Goal: Task Accomplishment & Management: Manage account settings

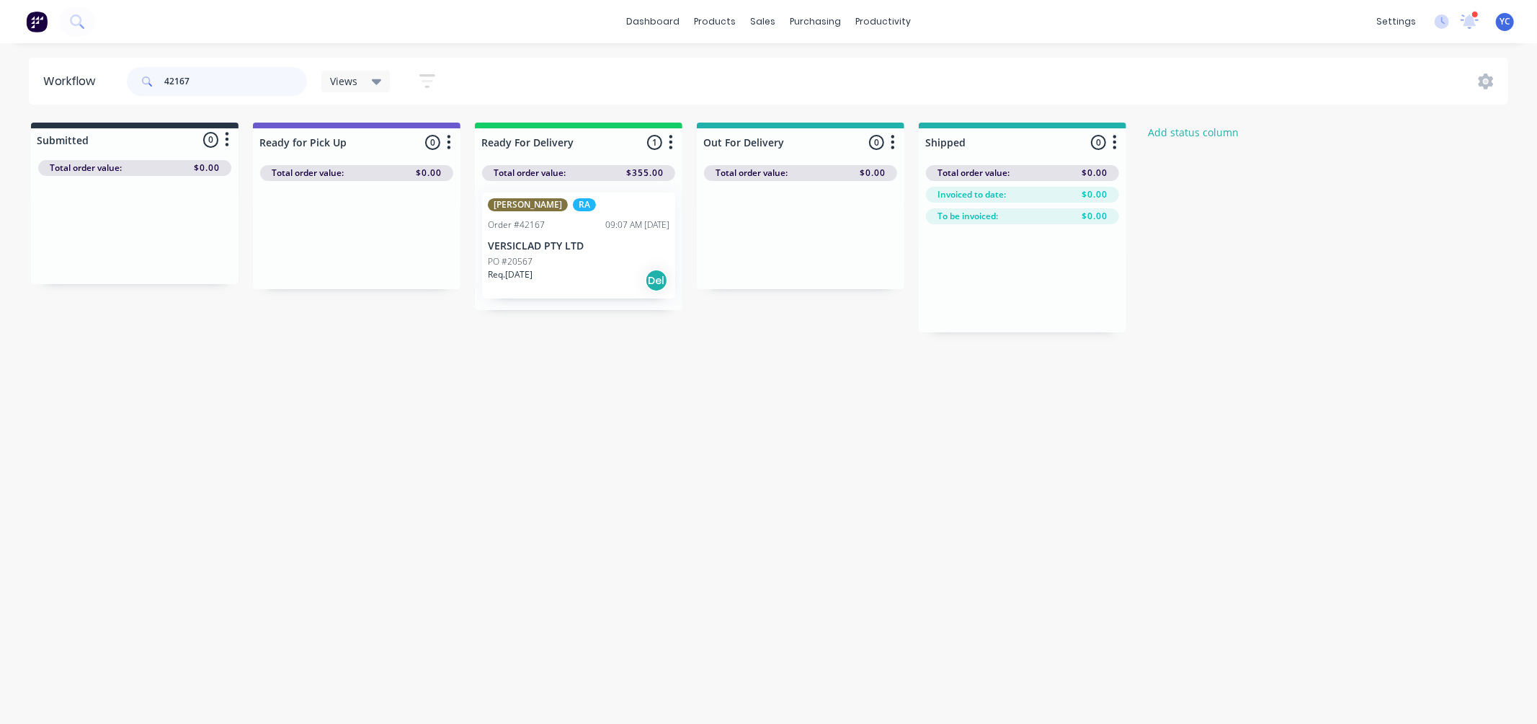
click at [232, 74] on input "42167" at bounding box center [235, 81] width 143 height 29
type input "42170"
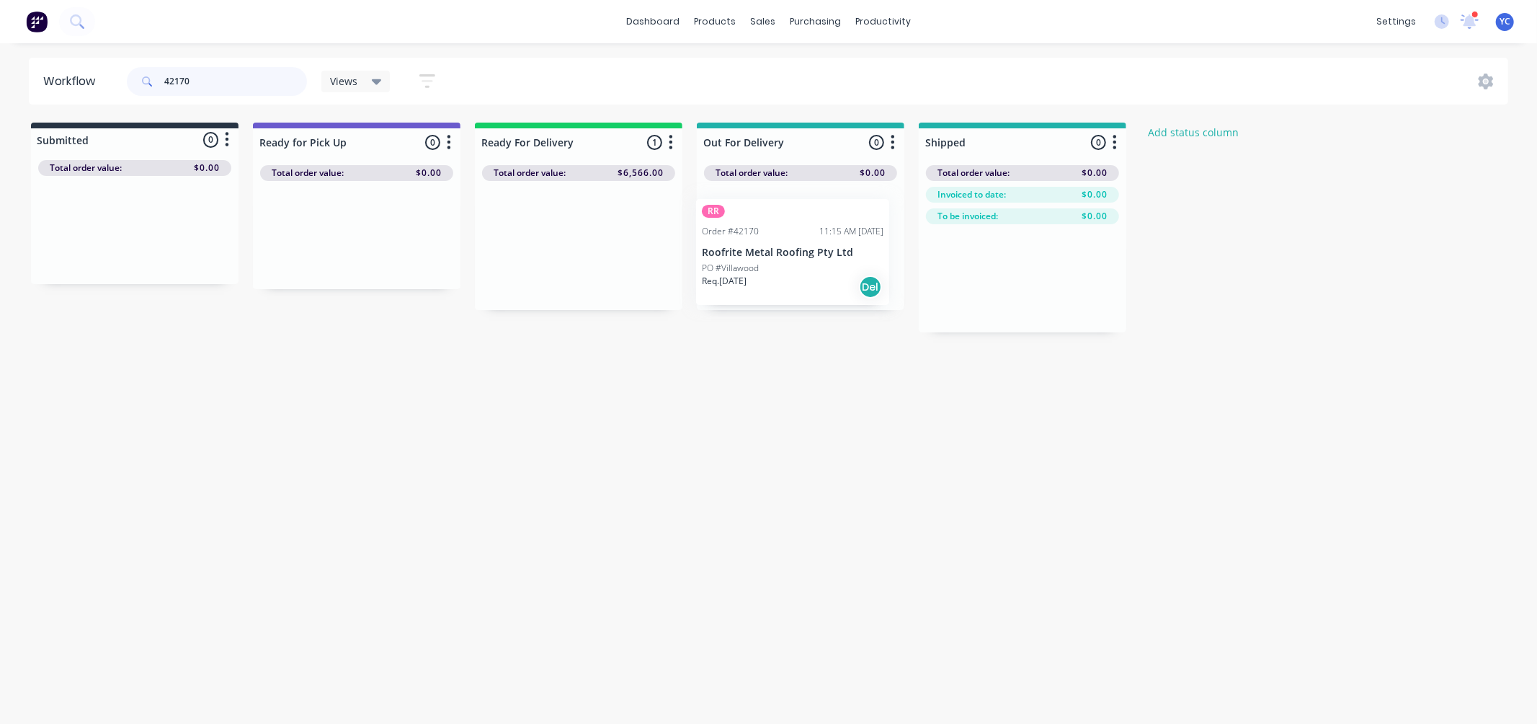
drag, startPoint x: 546, startPoint y: 250, endPoint x: 770, endPoint y: 258, distance: 223.6
click at [772, 258] on div "Submitted 0 Status colour #273444 hex #273444 Save Cancel Summaries Total order…" at bounding box center [773, 228] width 1568 height 210
click at [822, 360] on div "Mark as Delivered" at bounding box center [831, 359] width 145 height 30
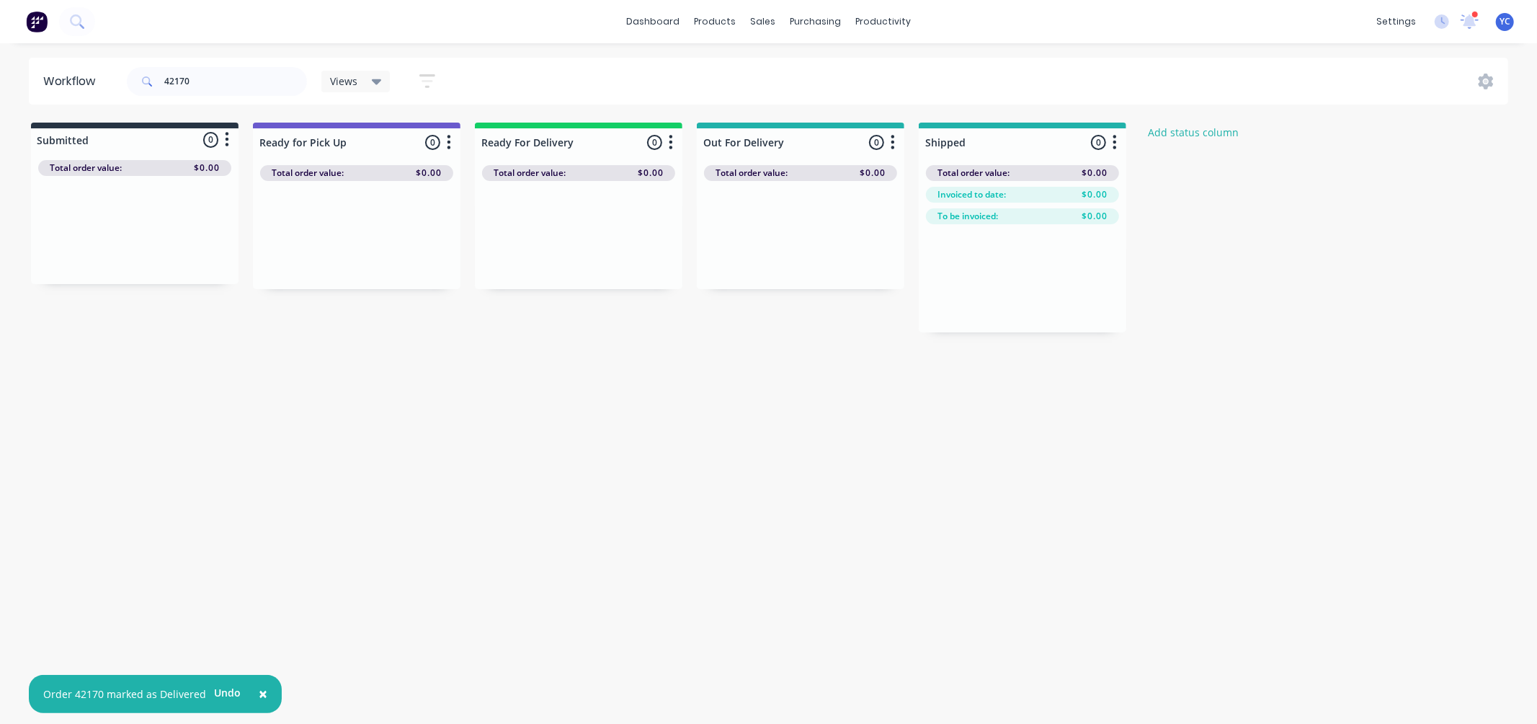
click at [298, 94] on div "42170" at bounding box center [217, 81] width 180 height 29
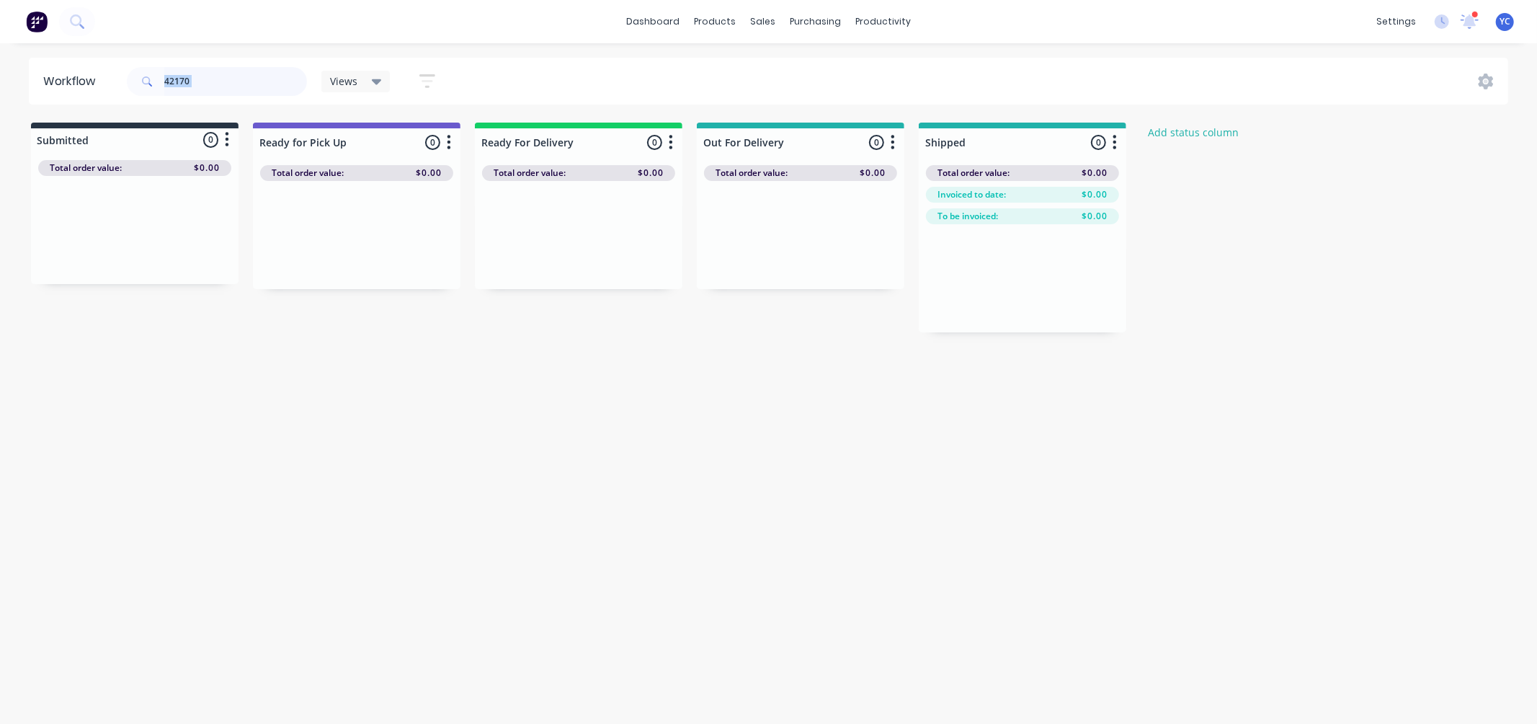
click at [225, 81] on input "42170" at bounding box center [235, 81] width 143 height 29
click at [249, 88] on input "41956" at bounding box center [235, 81] width 143 height 29
drag, startPoint x: 588, startPoint y: 264, endPoint x: 982, endPoint y: 296, distance: 394.8
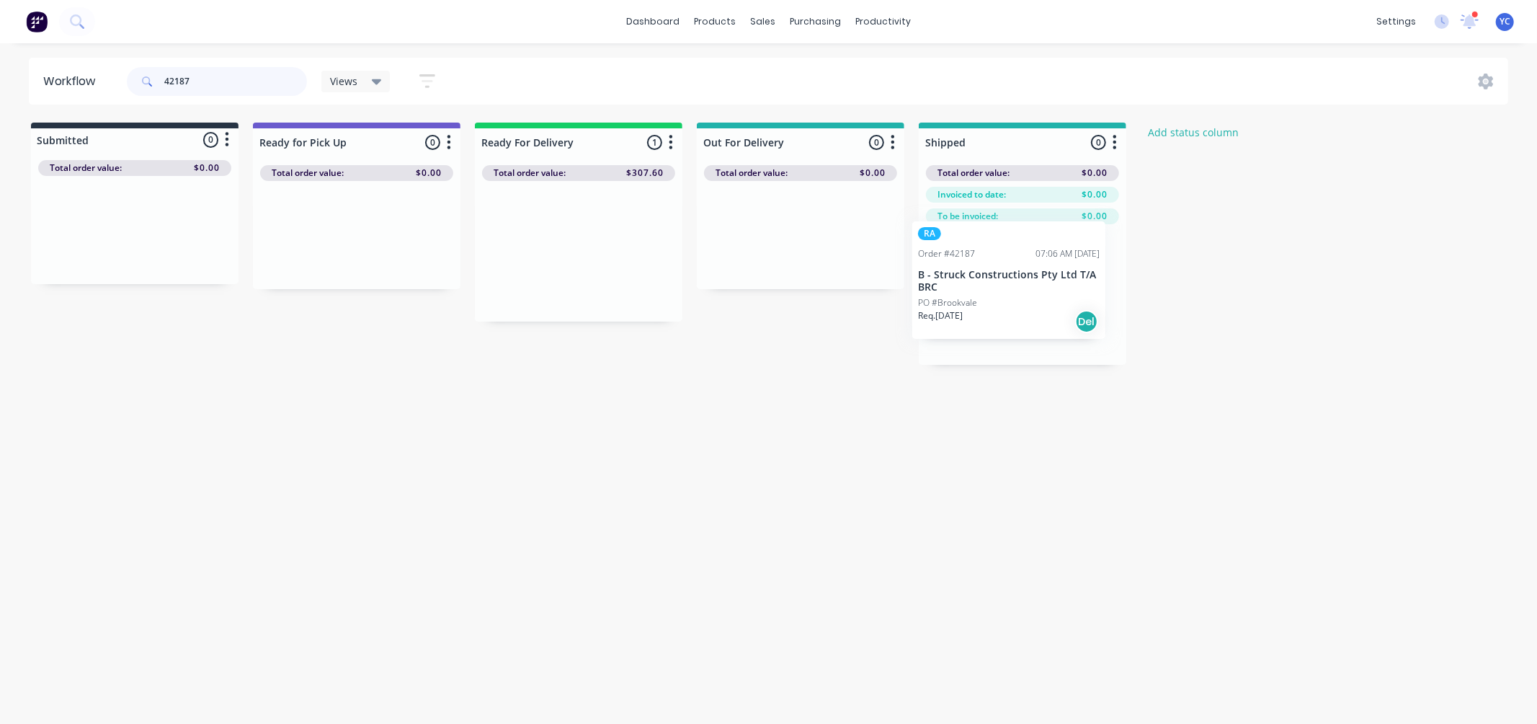
click at [982, 296] on div "Submitted 0 Status colour #273444 hex #273444 Save Cancel Summaries Total order…" at bounding box center [773, 244] width 1568 height 242
click at [226, 68] on input "42187" at bounding box center [235, 81] width 143 height 29
drag, startPoint x: 226, startPoint y: 68, endPoint x: 208, endPoint y: 82, distance: 22.6
click at [226, 68] on input "42187" at bounding box center [235, 81] width 143 height 29
click at [208, 82] on input "42187" at bounding box center [235, 81] width 143 height 29
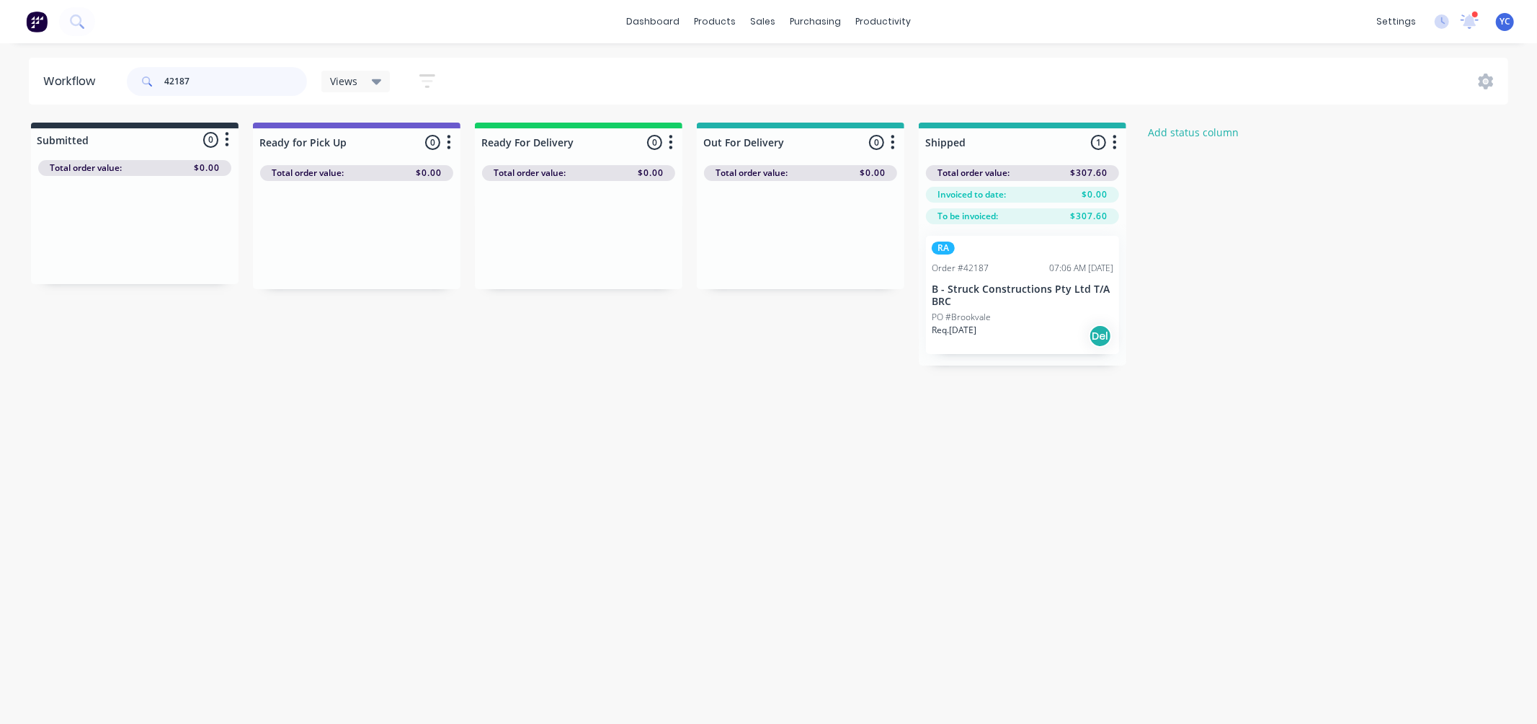
click at [208, 82] on input "42187" at bounding box center [235, 81] width 143 height 29
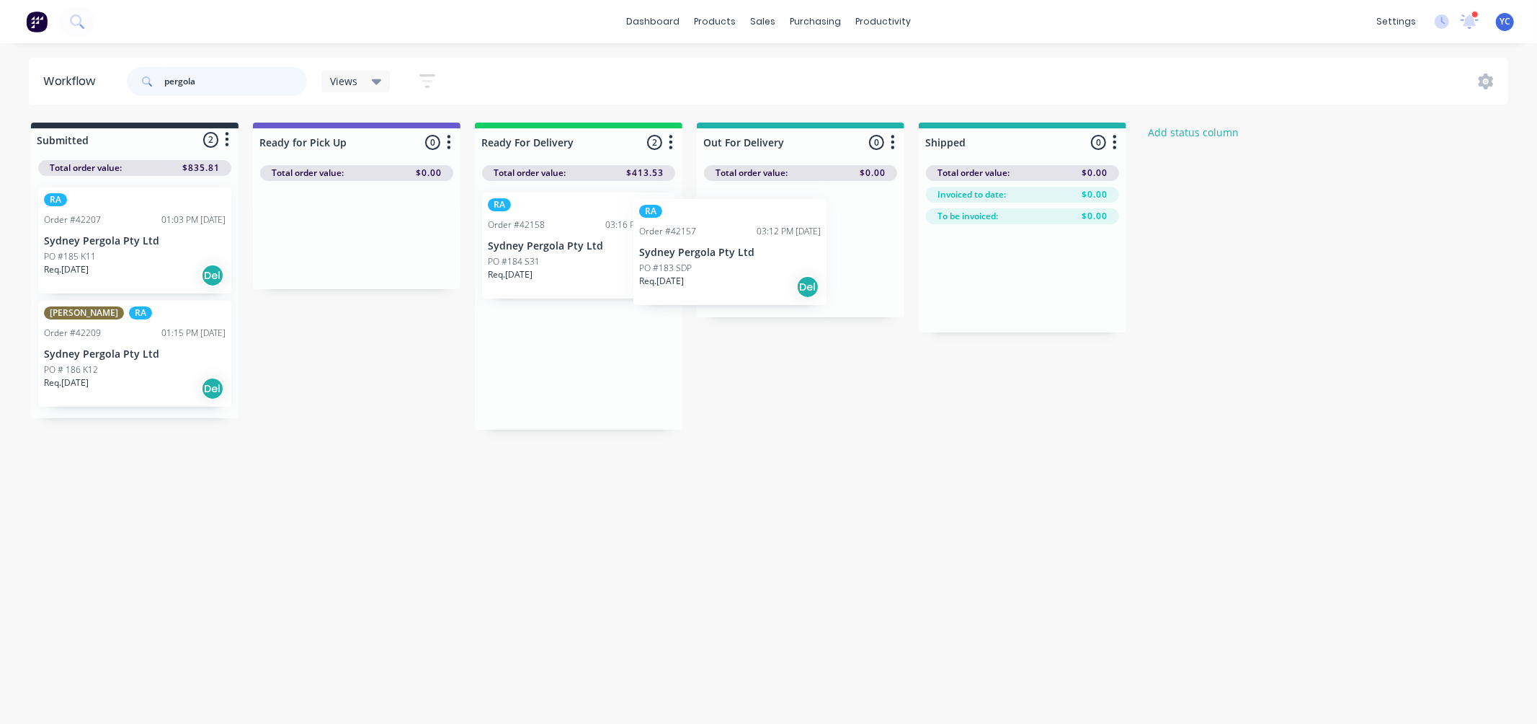
drag, startPoint x: 564, startPoint y: 255, endPoint x: 754, endPoint y: 260, distance: 189.6
click at [754, 260] on div "Submitted 2 Status colour #273444 hex #273444 Save Cancel Summaries Total order…" at bounding box center [773, 276] width 1568 height 307
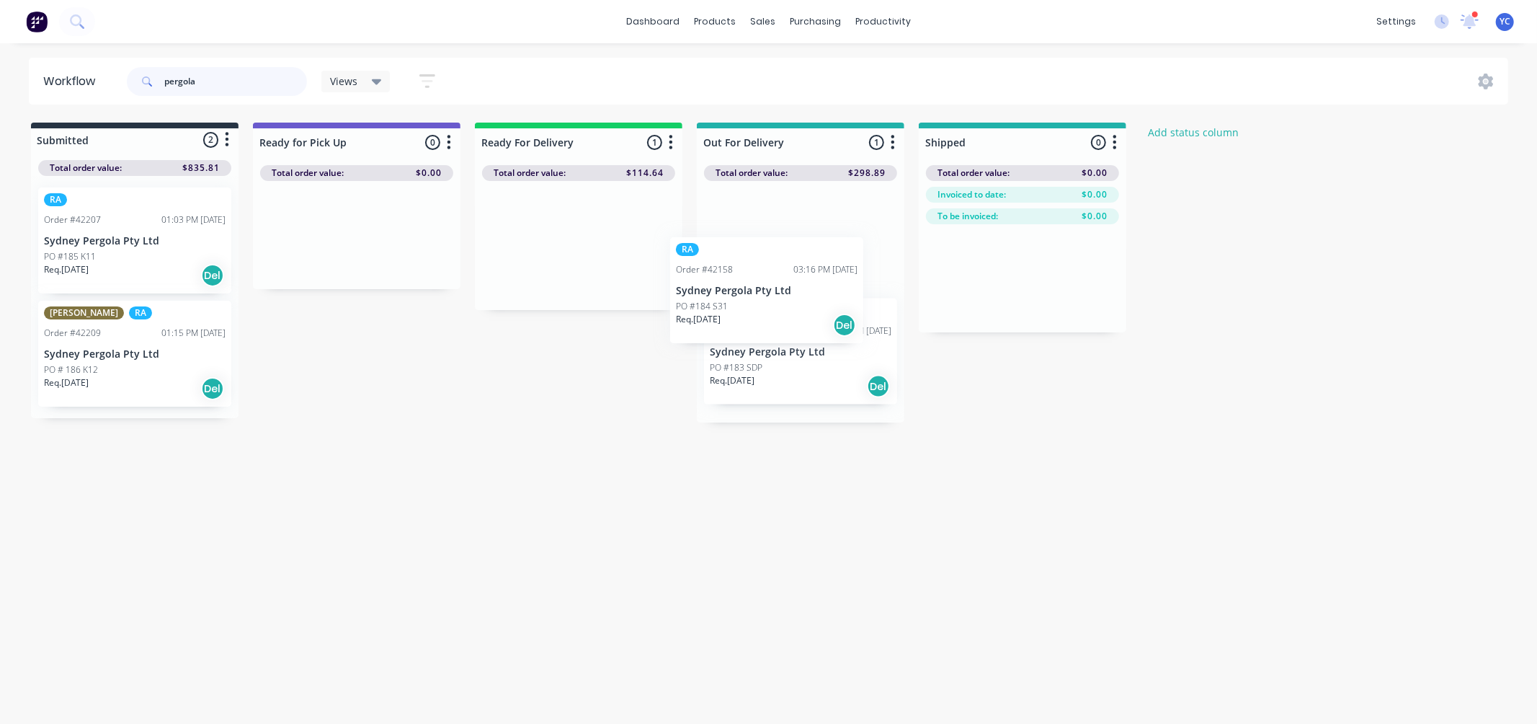
drag, startPoint x: 629, startPoint y: 249, endPoint x: 819, endPoint y: 297, distance: 195.6
click at [819, 297] on div "Submitted 2 Status colour #273444 hex #273444 Save Cancel Summaries Total order…" at bounding box center [773, 273] width 1568 height 300
click at [243, 83] on input "pergola" at bounding box center [235, 81] width 143 height 29
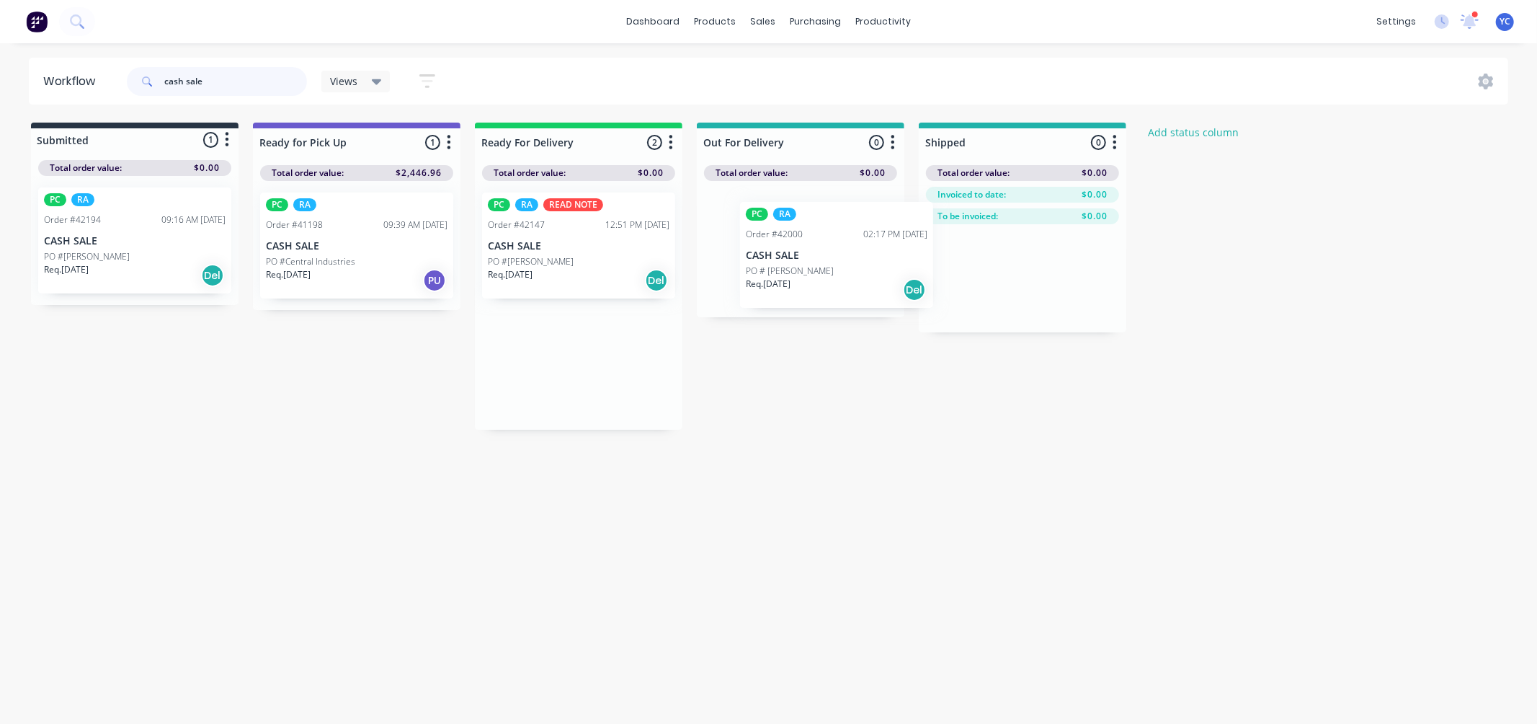
drag, startPoint x: 571, startPoint y: 247, endPoint x: 835, endPoint y: 252, distance: 263.9
click at [835, 252] on div "Submitted 1 Status colour #273444 hex #273444 Save Cancel Summaries Total order…" at bounding box center [773, 276] width 1568 height 307
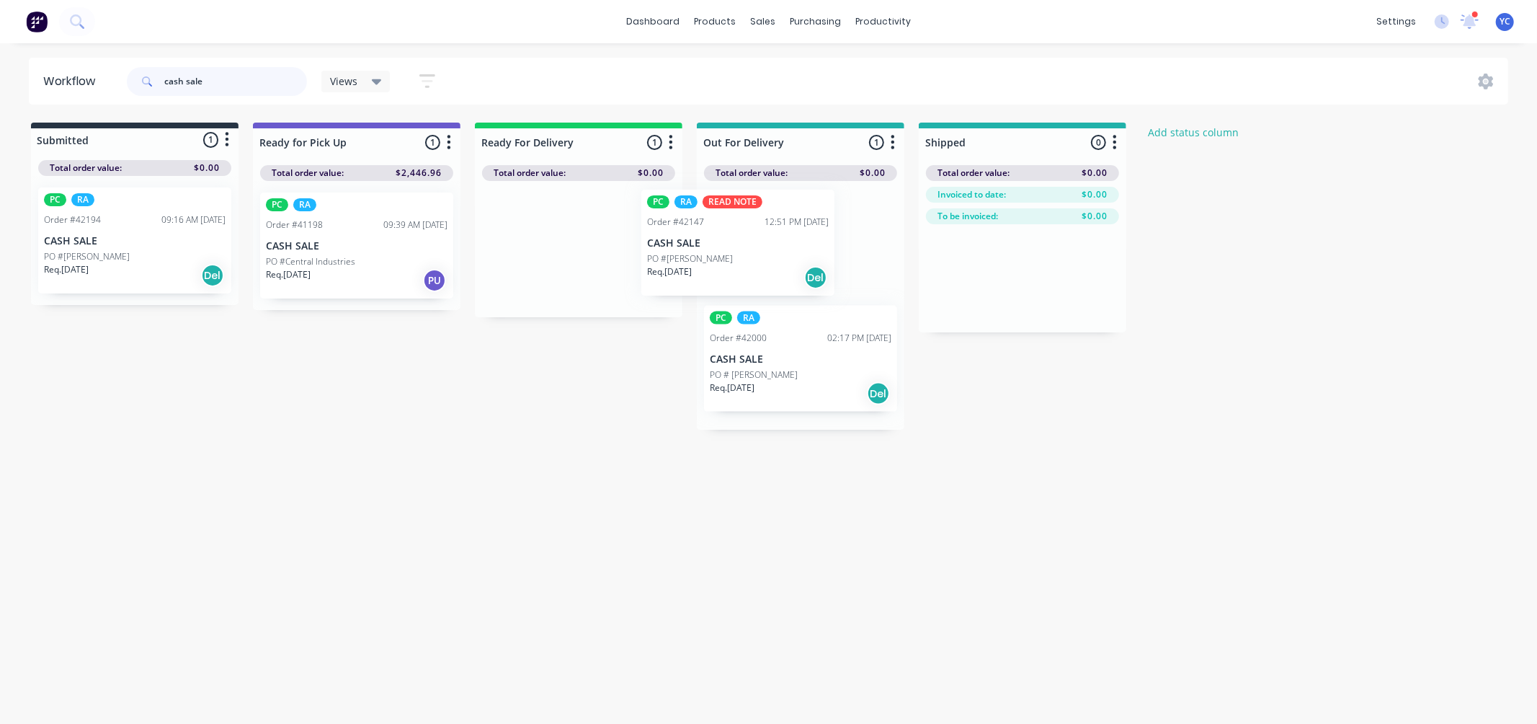
drag, startPoint x: 567, startPoint y: 267, endPoint x: 783, endPoint y: 260, distance: 215.6
click at [783, 260] on div "Submitted 1 Status colour #273444 hex #273444 Save Cancel Summaries Total order…" at bounding box center [773, 276] width 1568 height 307
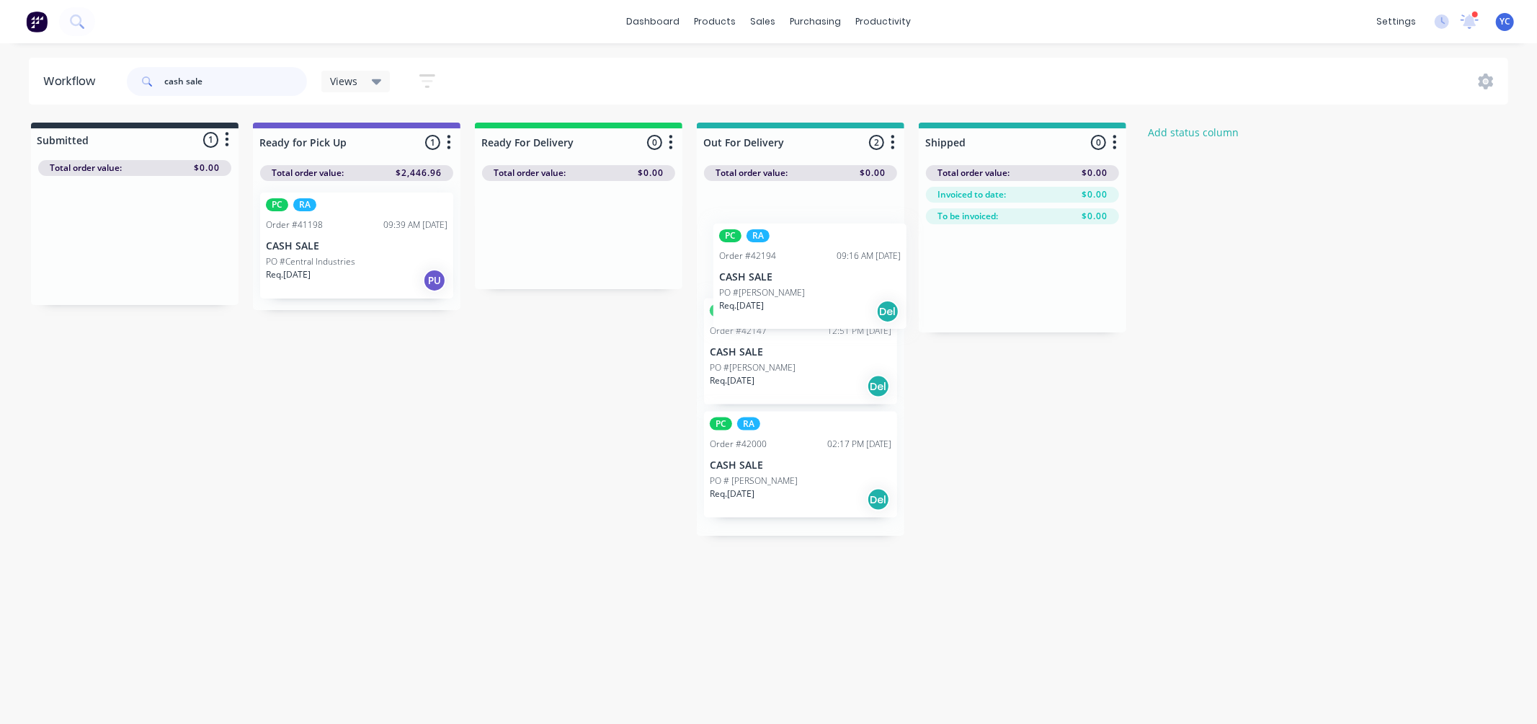
drag, startPoint x: 107, startPoint y: 261, endPoint x: 823, endPoint y: 304, distance: 717.8
click at [823, 304] on div "Submitted 1 Status colour #273444 hex #273444 Save Cancel Summaries Total order…" at bounding box center [773, 329] width 1568 height 413
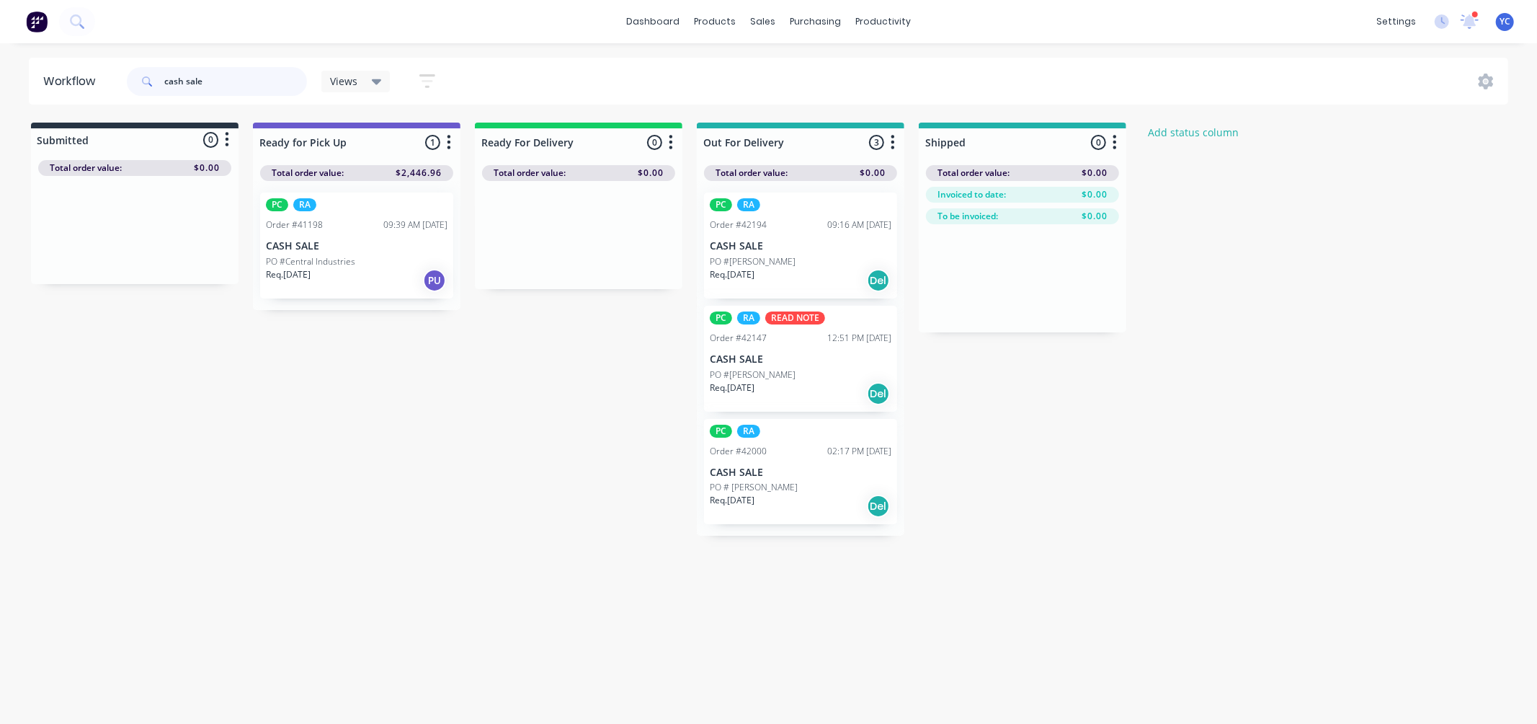
click at [234, 78] on input "cash sale" at bounding box center [235, 81] width 143 height 29
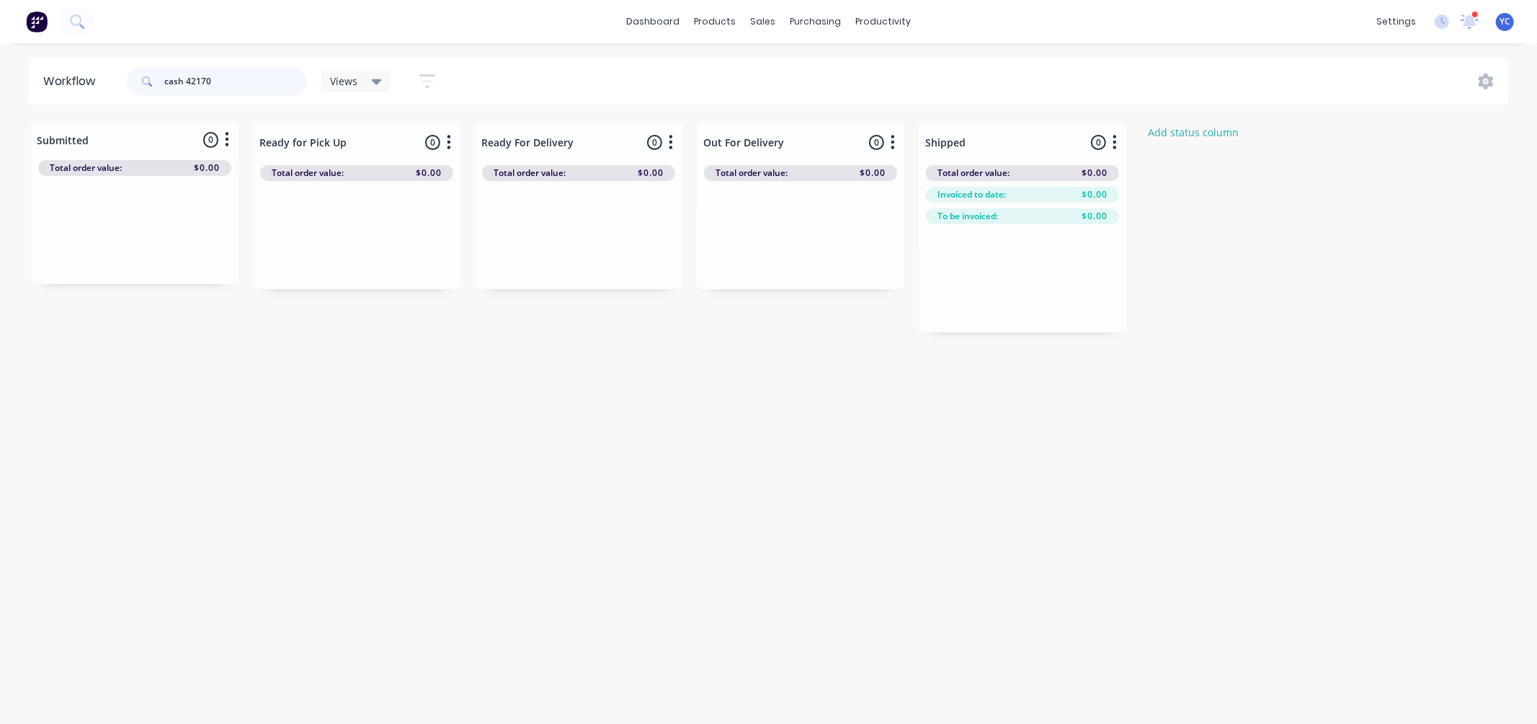
drag, startPoint x: 262, startPoint y: 70, endPoint x: 156, endPoint y: 72, distance: 105.3
click at [156, 72] on div "cash 42170" at bounding box center [217, 81] width 180 height 29
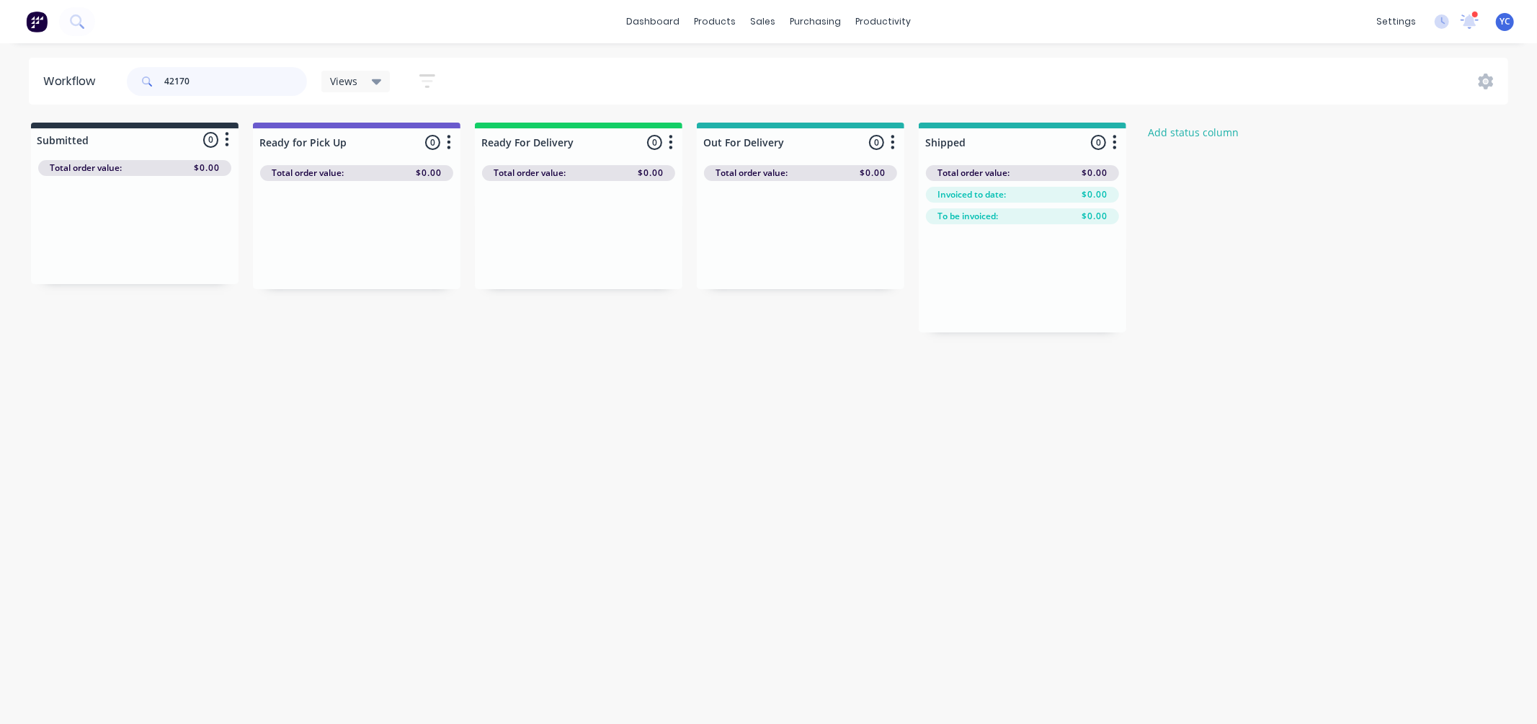
click at [218, 81] on input "42170" at bounding box center [235, 81] width 143 height 29
click at [205, 82] on input "41956" at bounding box center [235, 81] width 143 height 29
click at [224, 88] on input "42153" at bounding box center [235, 81] width 143 height 29
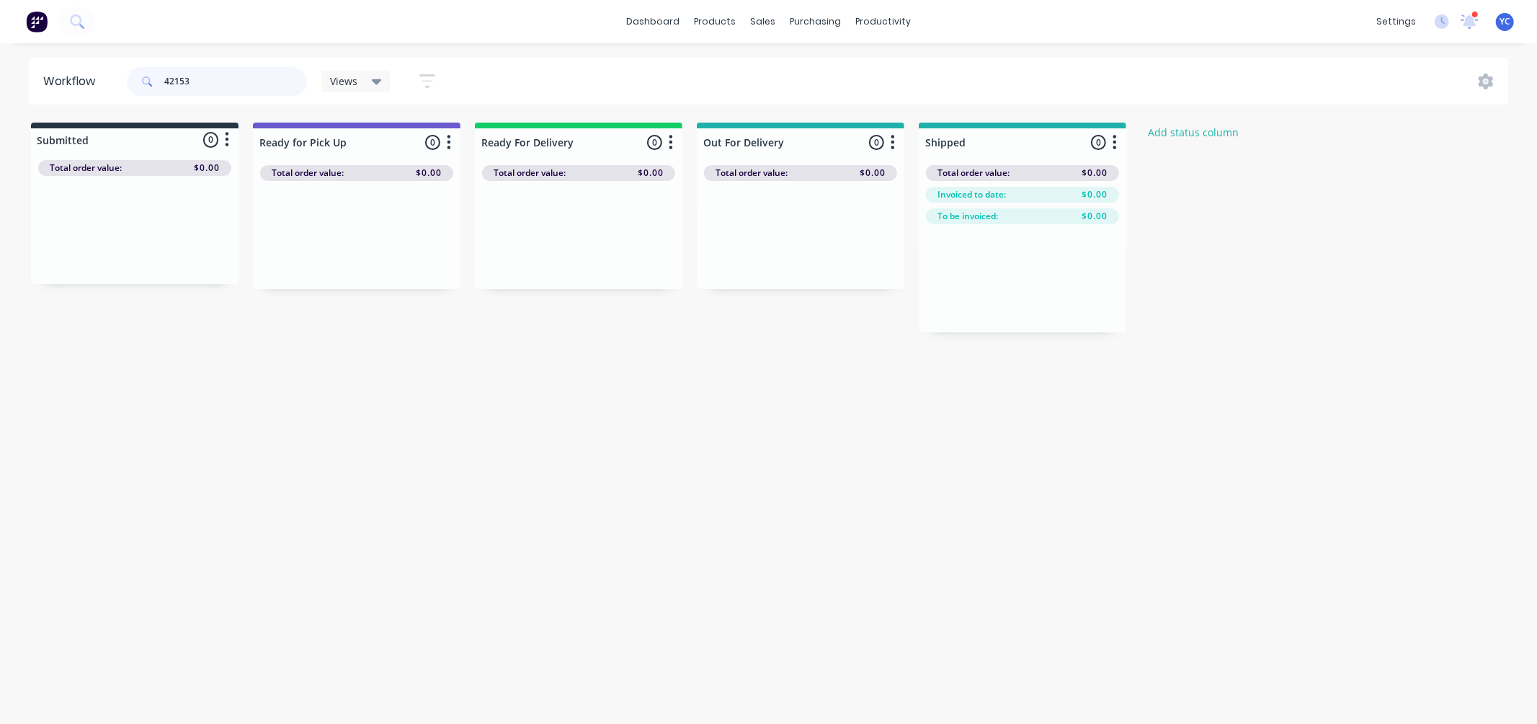
click at [224, 88] on input "42153" at bounding box center [235, 81] width 143 height 29
type input "42113"
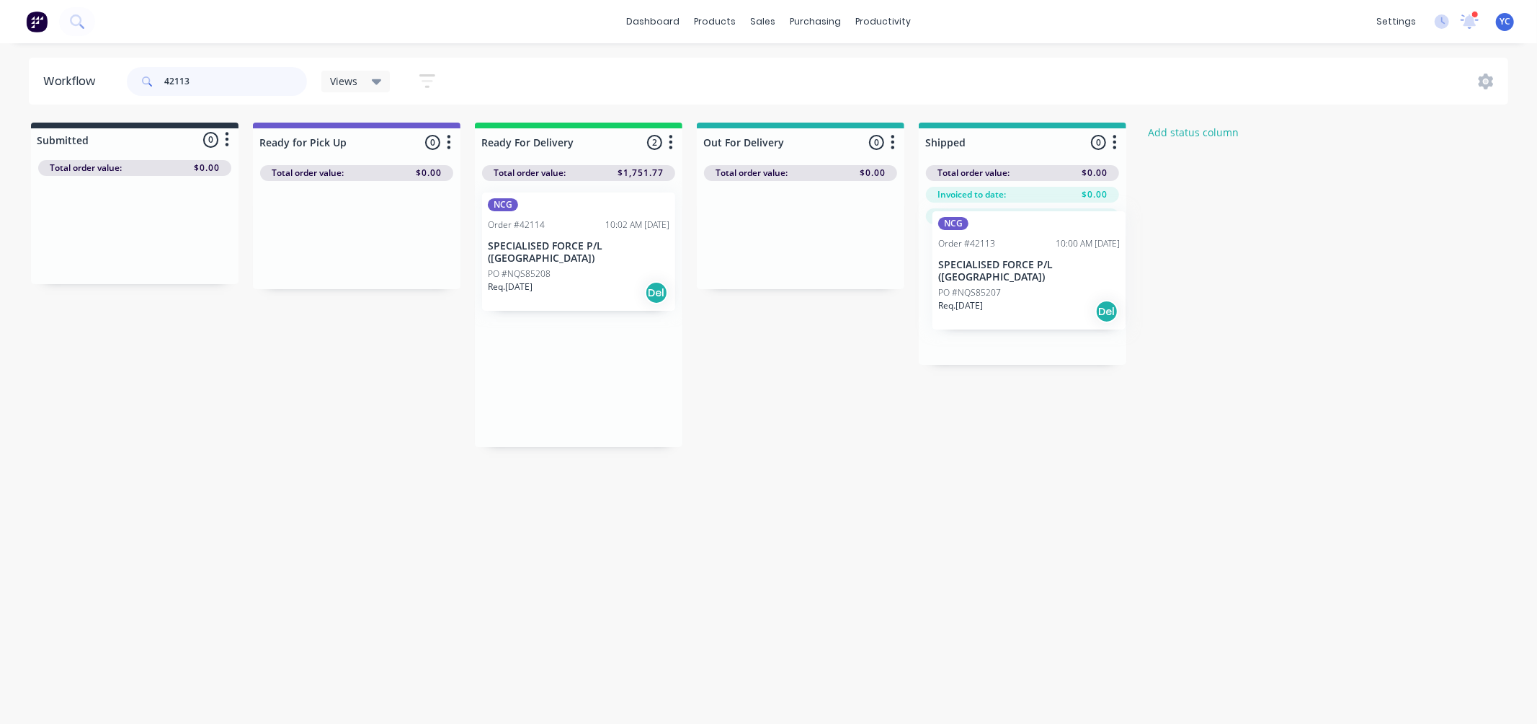
drag, startPoint x: 563, startPoint y: 402, endPoint x: 1029, endPoint y: 297, distance: 478.1
click at [1029, 297] on div "Submitted 0 Status colour #273444 hex #273444 Save Cancel Summaries Total order…" at bounding box center [773, 285] width 1568 height 324
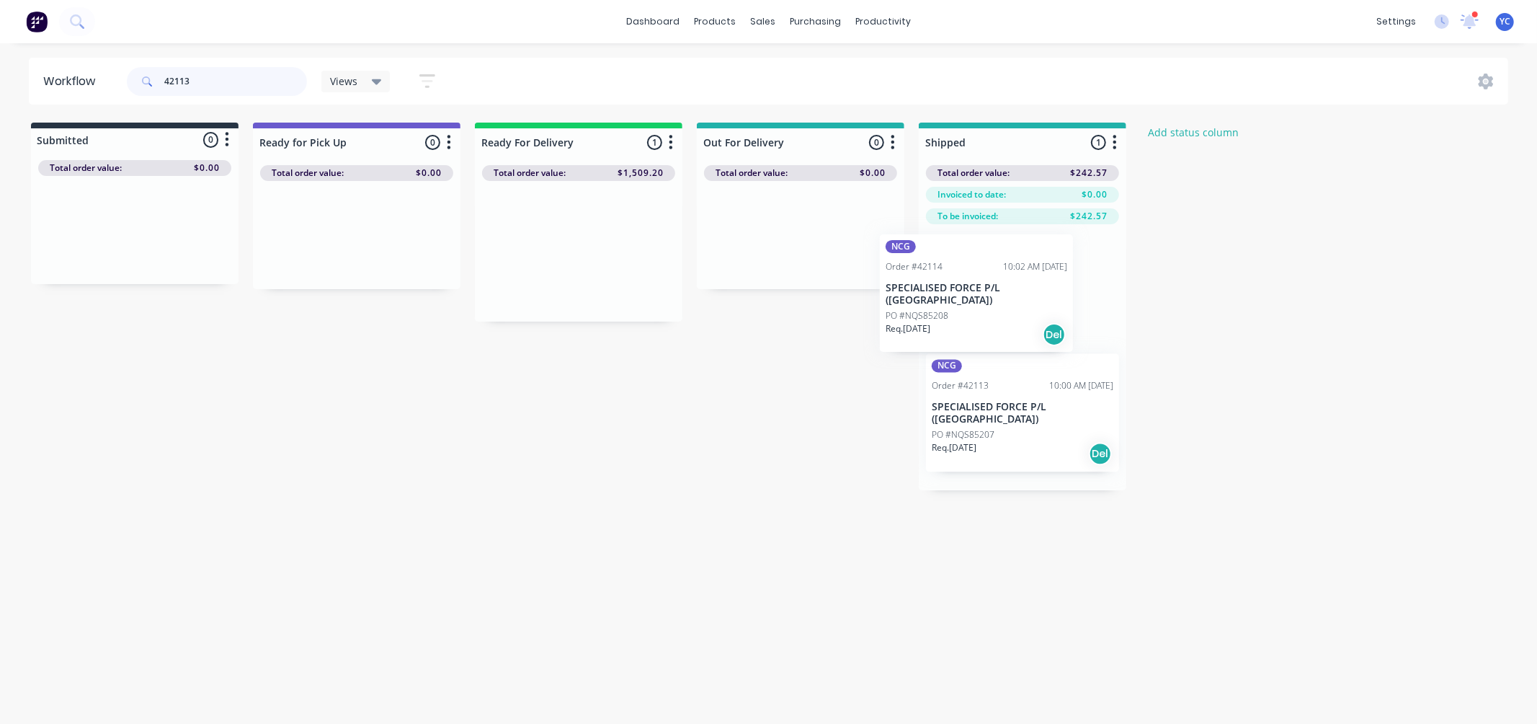
drag, startPoint x: 626, startPoint y: 276, endPoint x: 1035, endPoint y: 319, distance: 411.7
click at [1035, 319] on div "Submitted 0 Status colour #273444 hex #273444 Save Cancel Summaries Total order…" at bounding box center [773, 307] width 1568 height 368
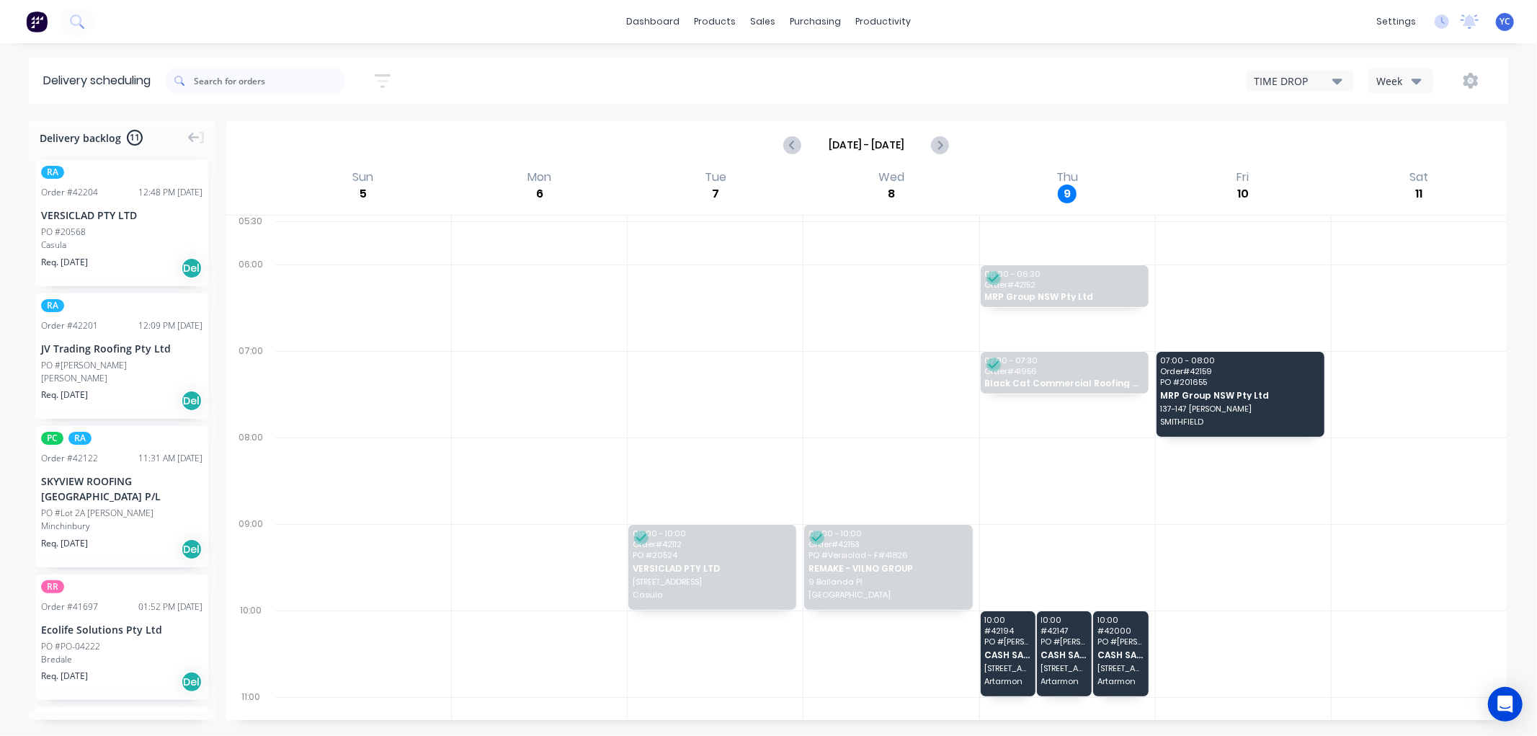
click at [1380, 74] on div "Week" at bounding box center [1398, 81] width 42 height 15
click at [1424, 152] on div "Vehicle" at bounding box center [1440, 147] width 143 height 29
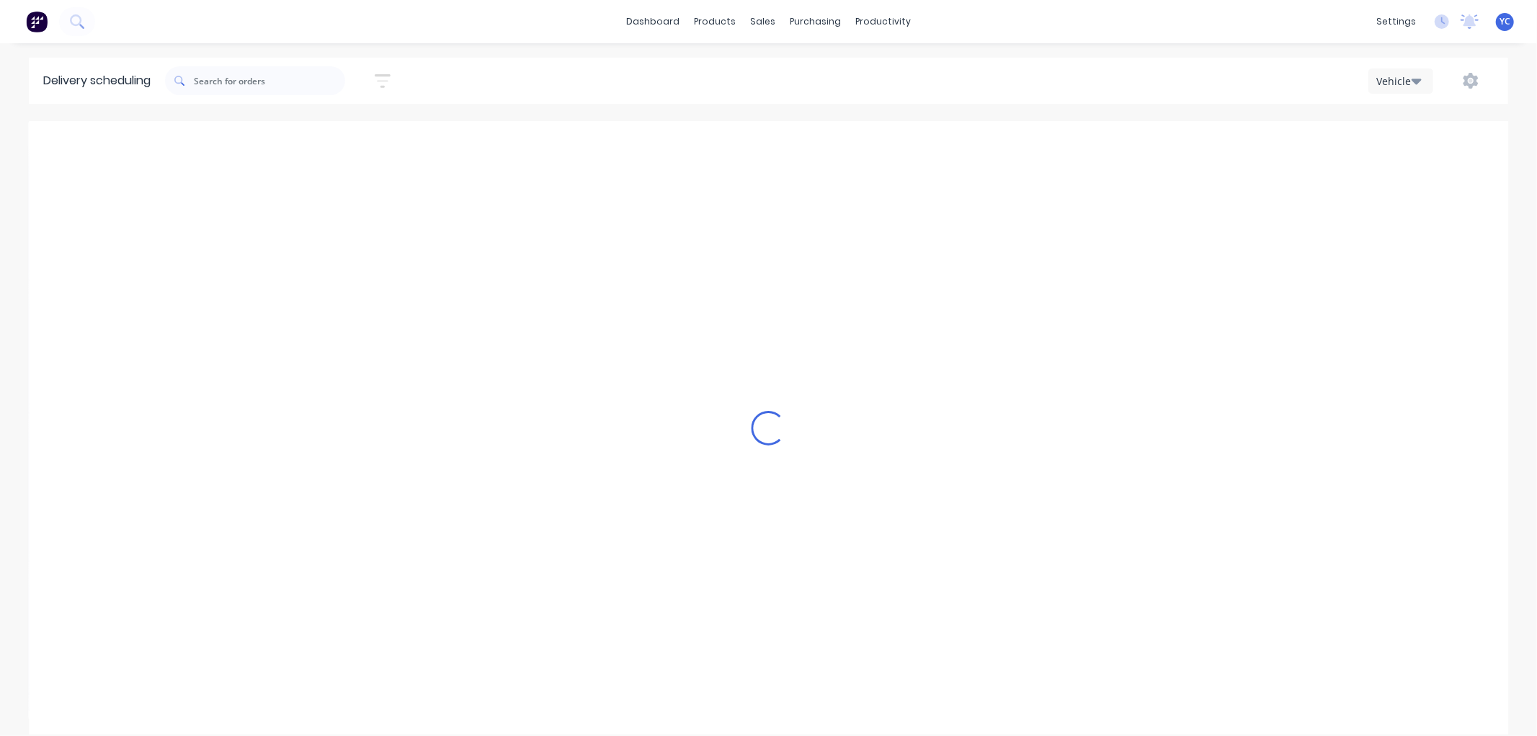
scroll to position [0, 1]
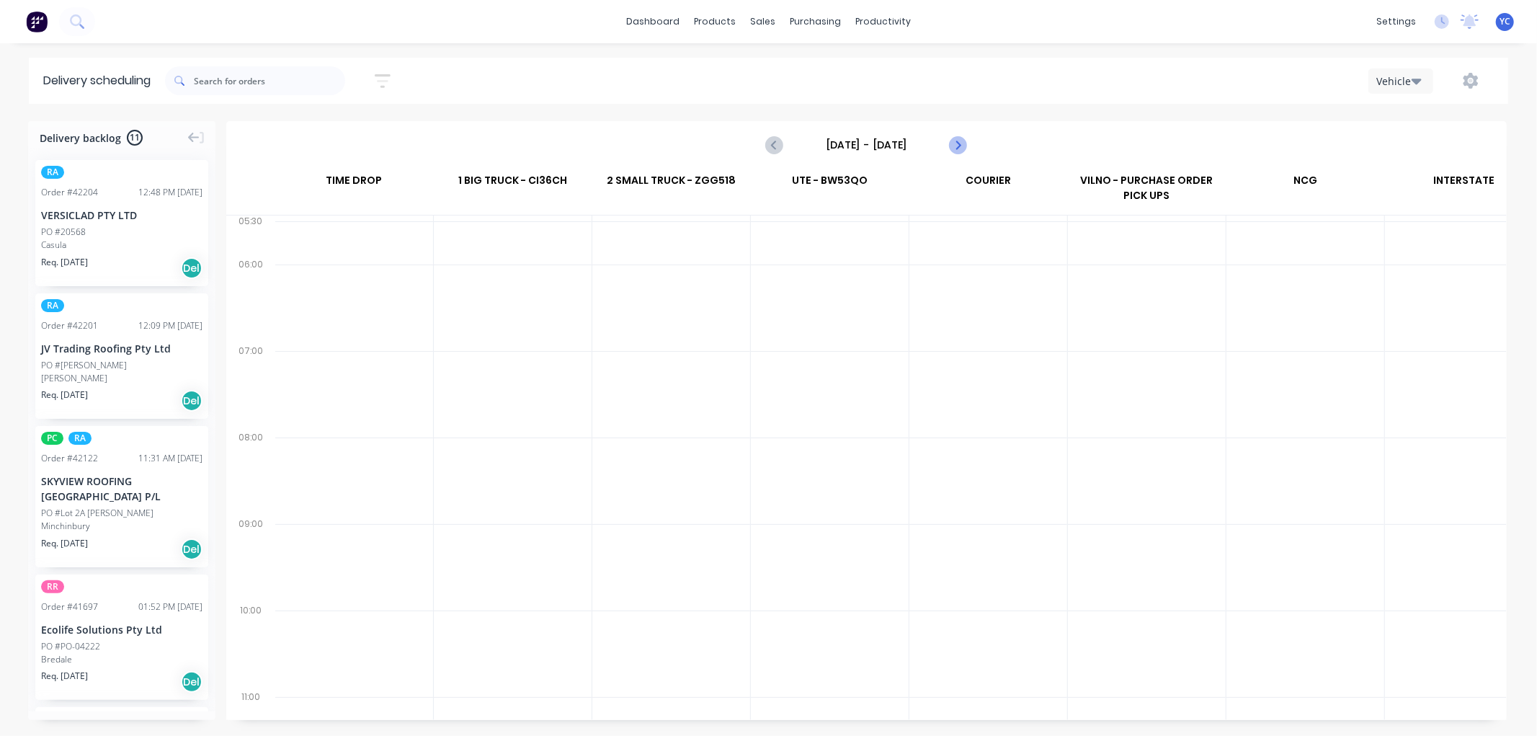
click at [954, 142] on icon "Next page" at bounding box center [957, 144] width 17 height 17
click at [959, 142] on icon "Next page" at bounding box center [957, 145] width 6 height 12
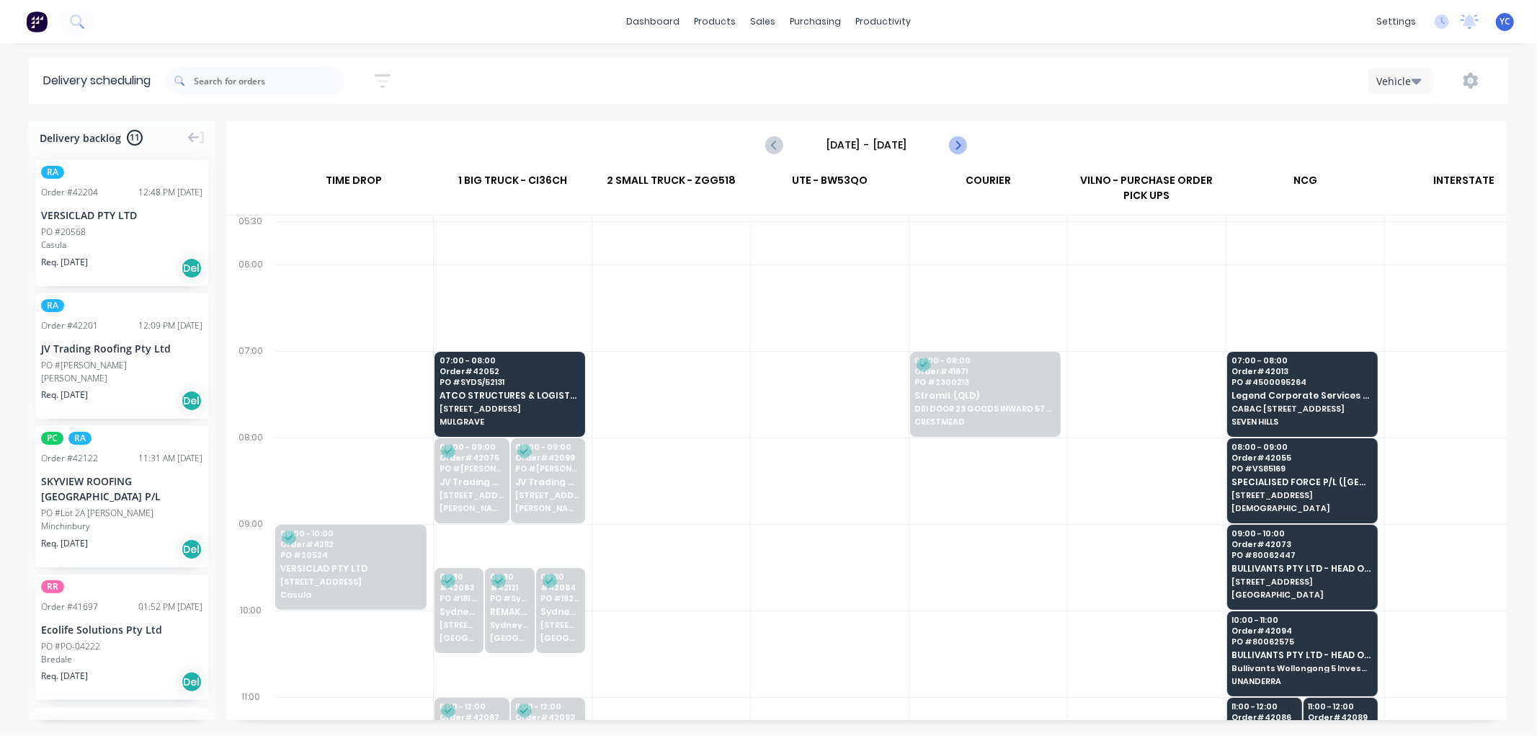
click at [959, 142] on icon "Next page" at bounding box center [957, 145] width 6 height 12
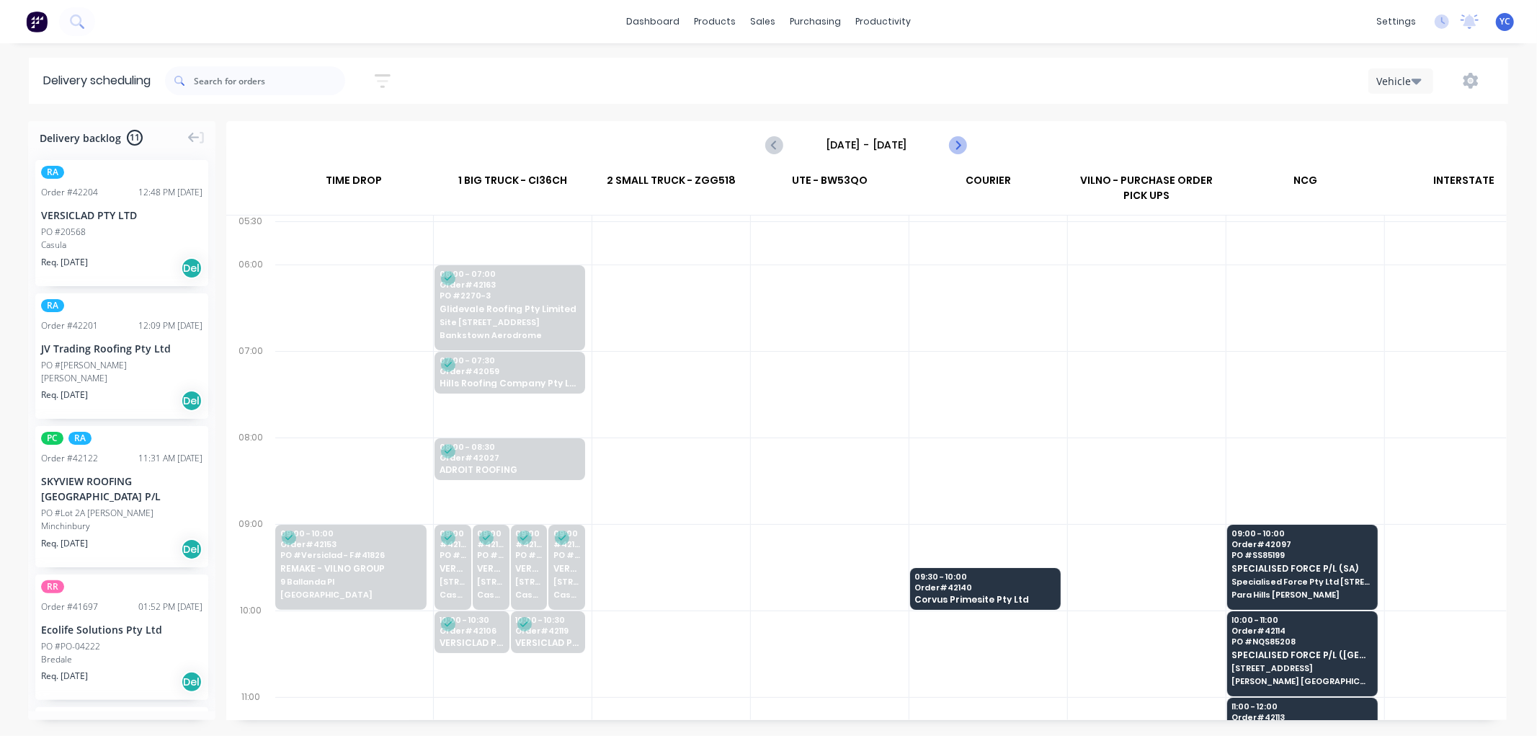
click at [959, 142] on icon "Next page" at bounding box center [957, 145] width 6 height 12
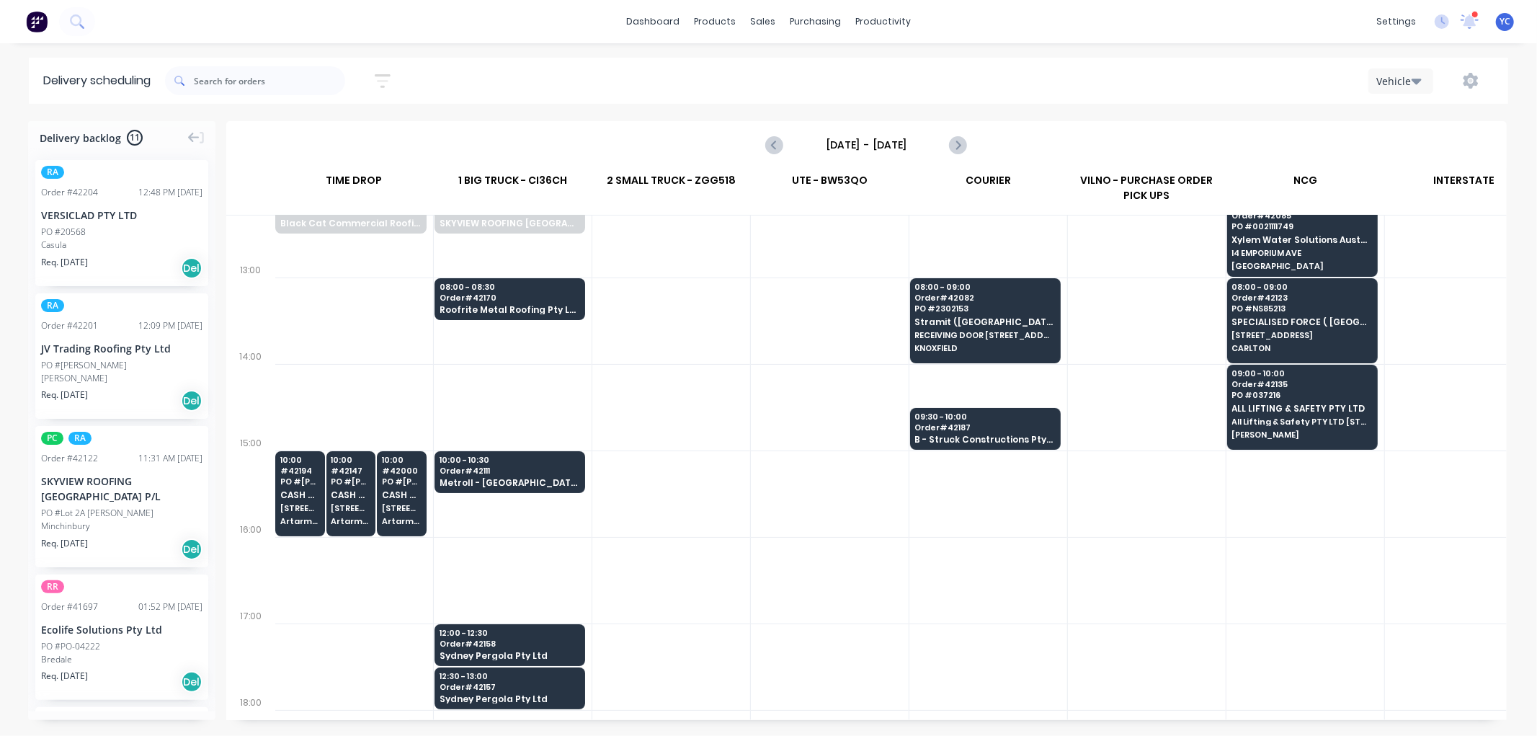
scroll to position [600, 1]
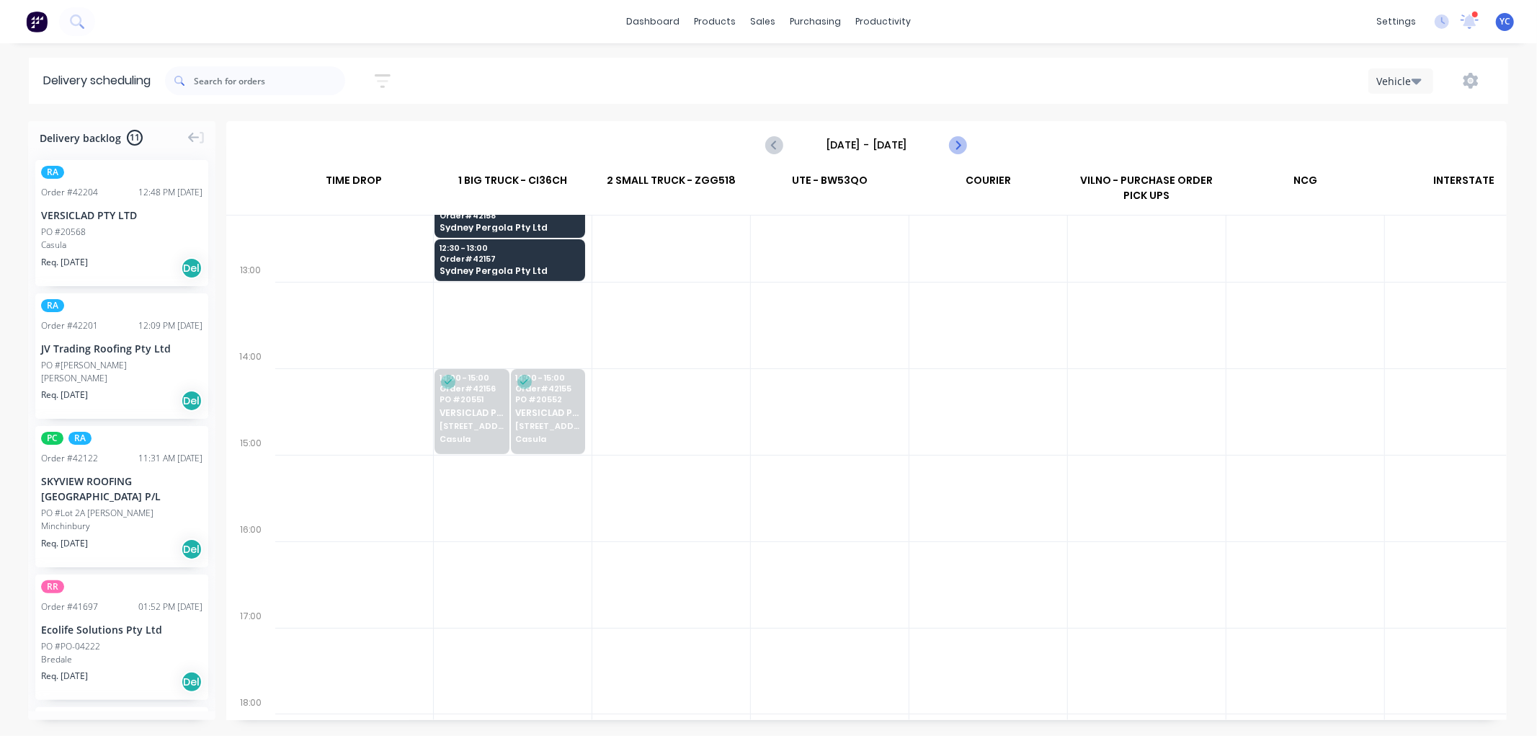
click at [960, 144] on icon "Next page" at bounding box center [957, 145] width 6 height 12
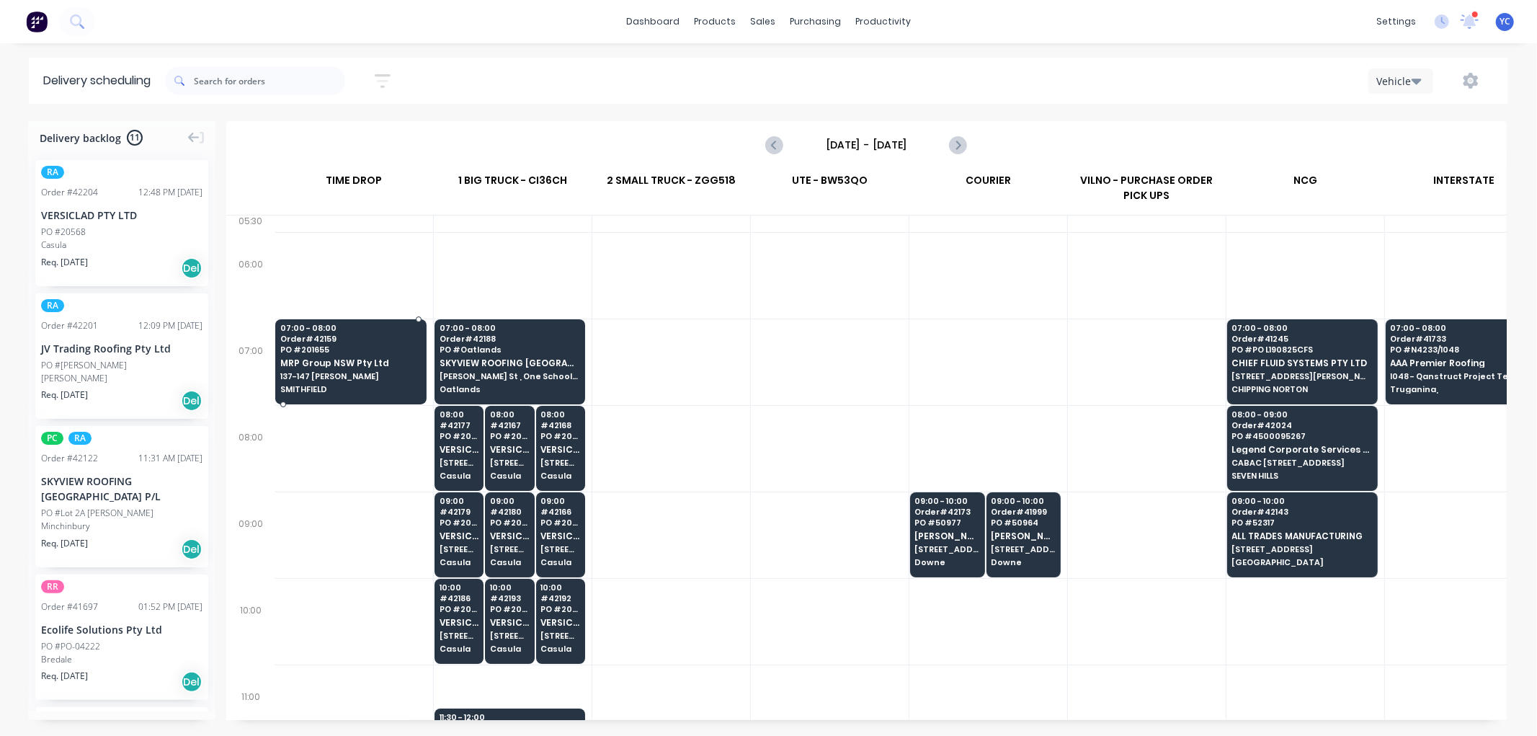
scroll to position [0, 1]
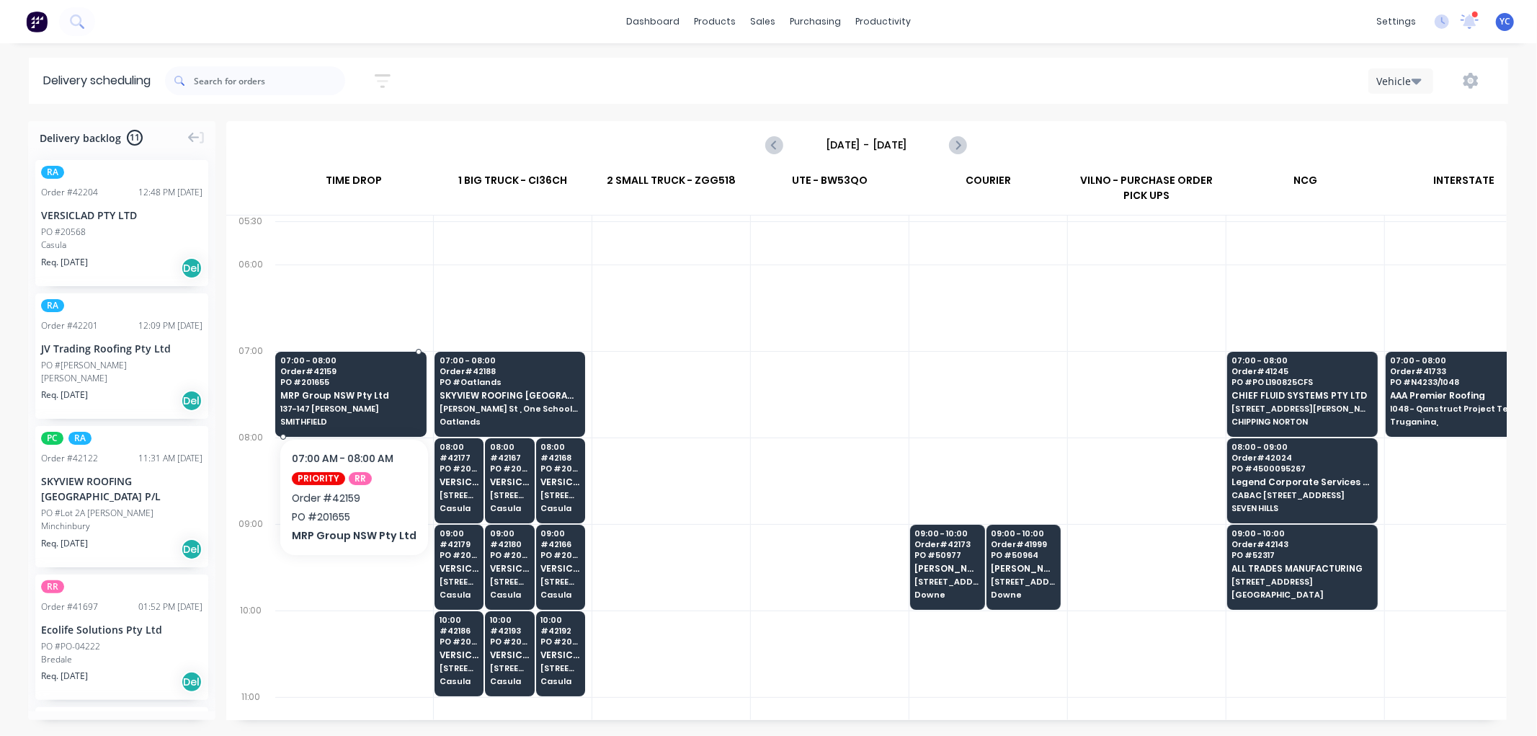
click at [355, 394] on span "MRP Group NSW Pty Ltd" at bounding box center [350, 395] width 141 height 9
click at [355, 394] on body "dashboard products sales purchasing productivity dashboard products Product Cat…" at bounding box center [768, 368] width 1537 height 736
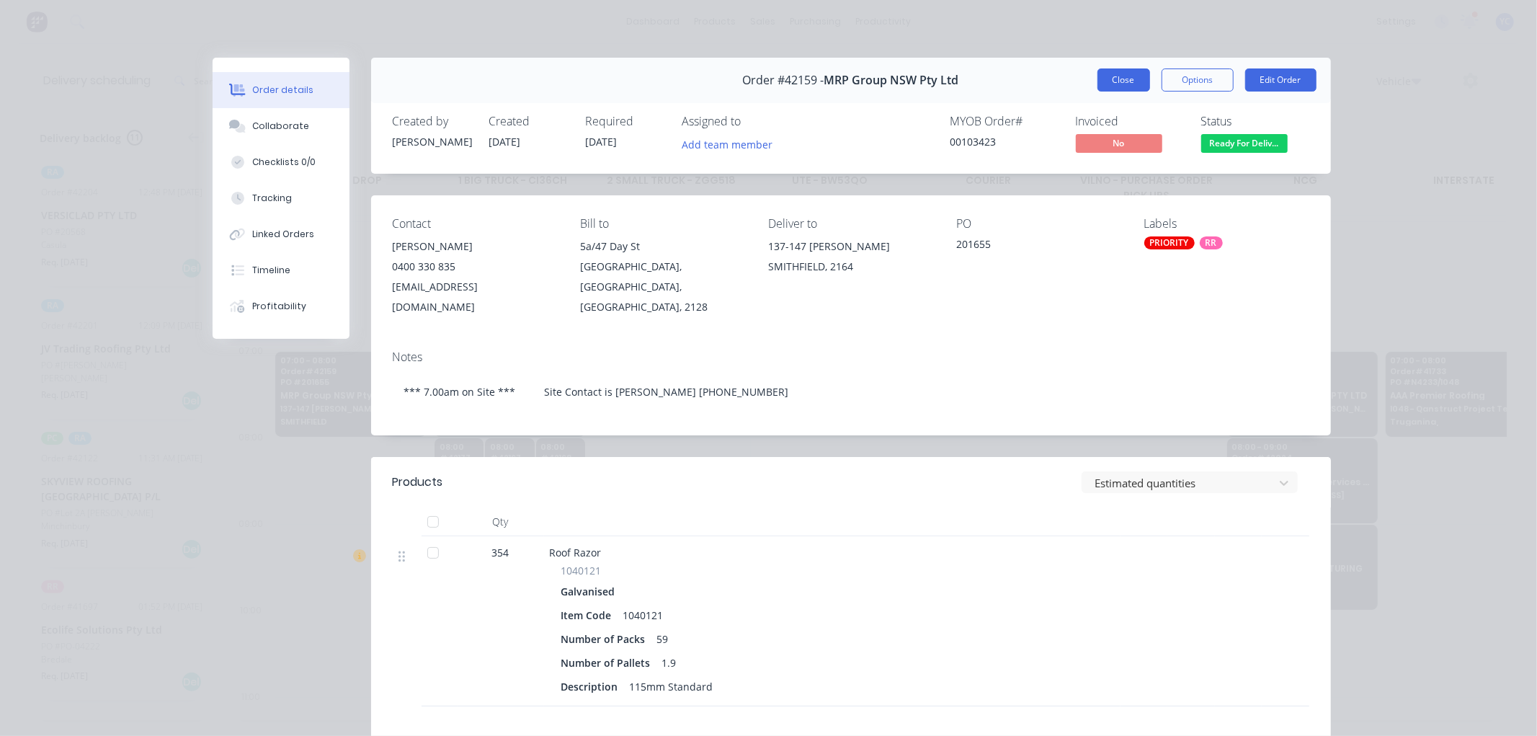
click at [1106, 80] on button "Close" at bounding box center [1124, 79] width 53 height 23
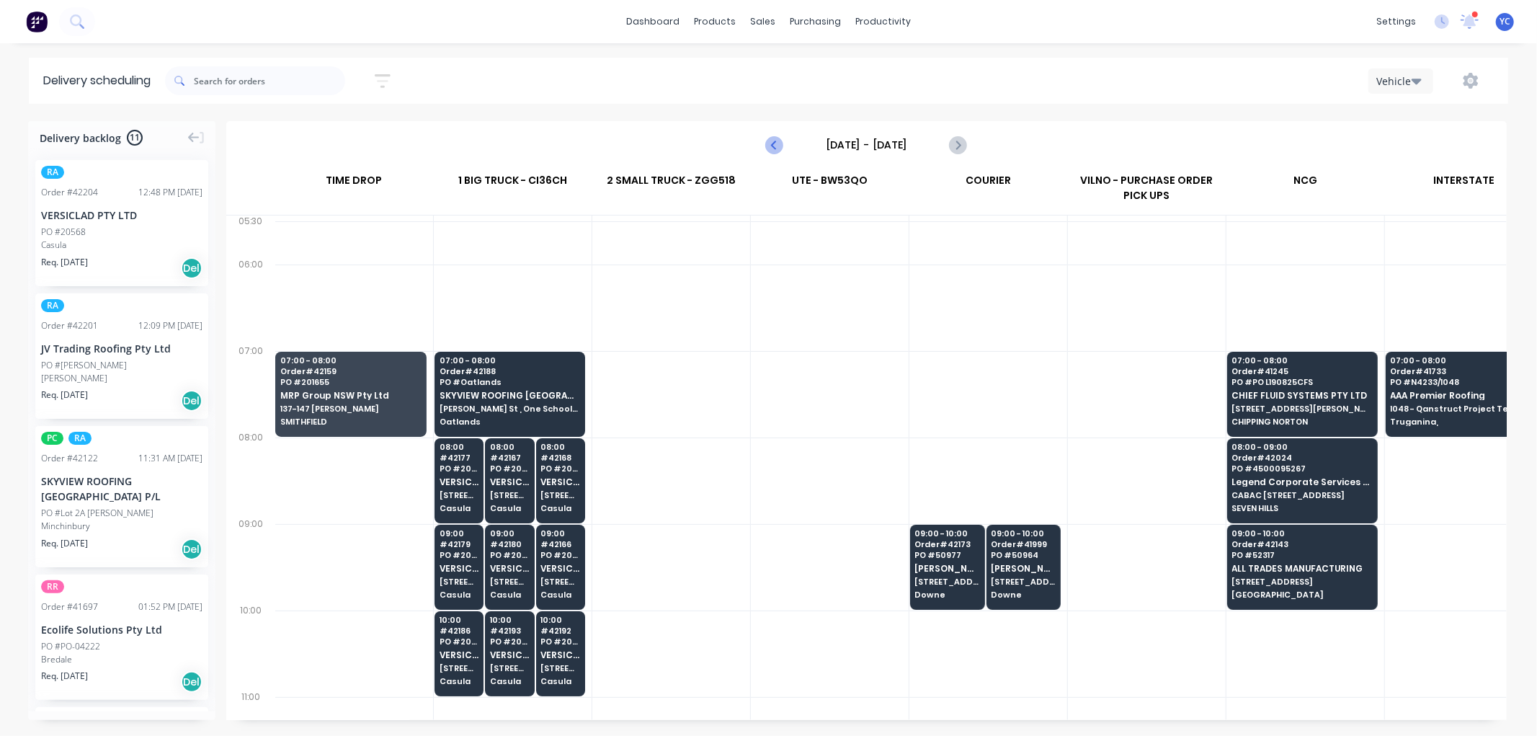
click at [776, 147] on icon "Previous page" at bounding box center [775, 144] width 17 height 17
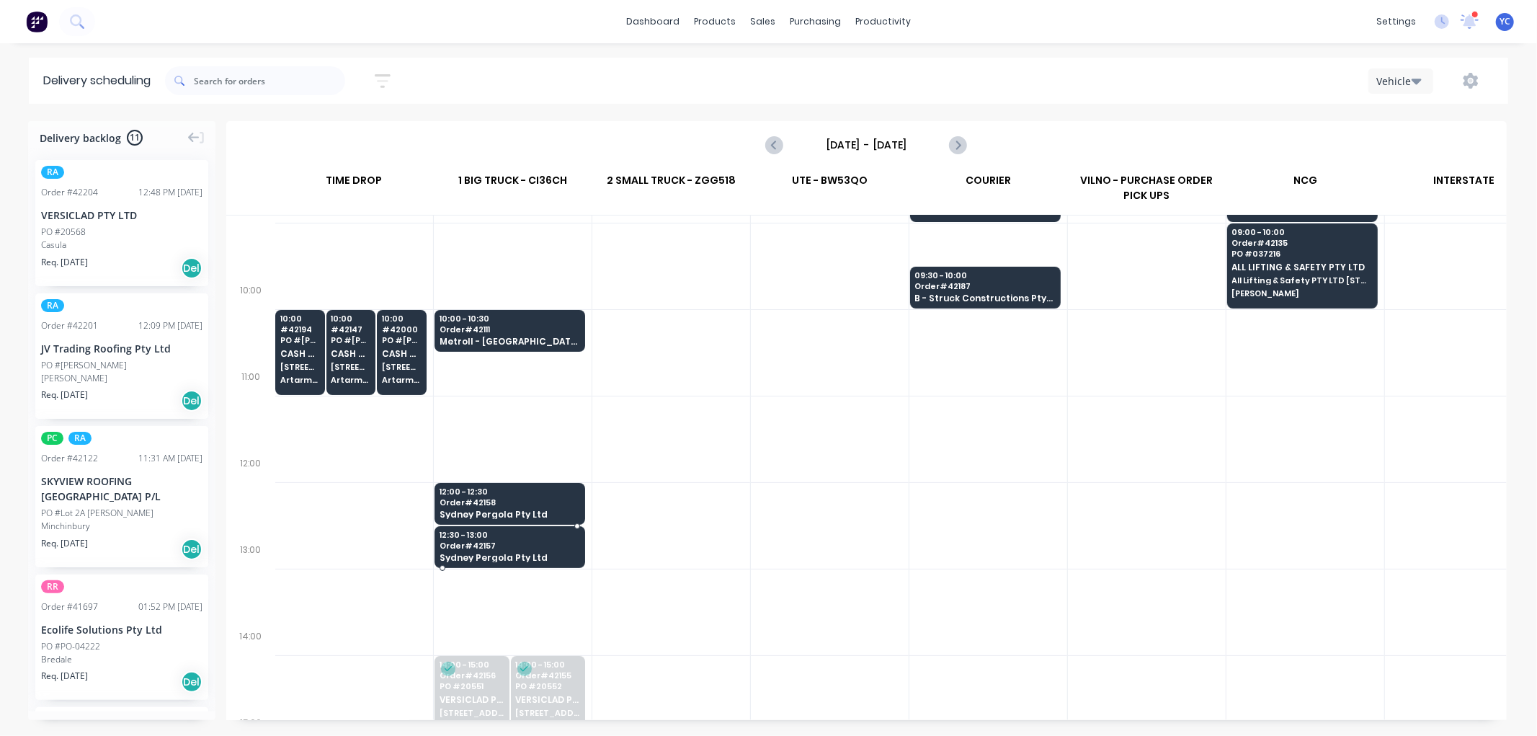
scroll to position [320, 1]
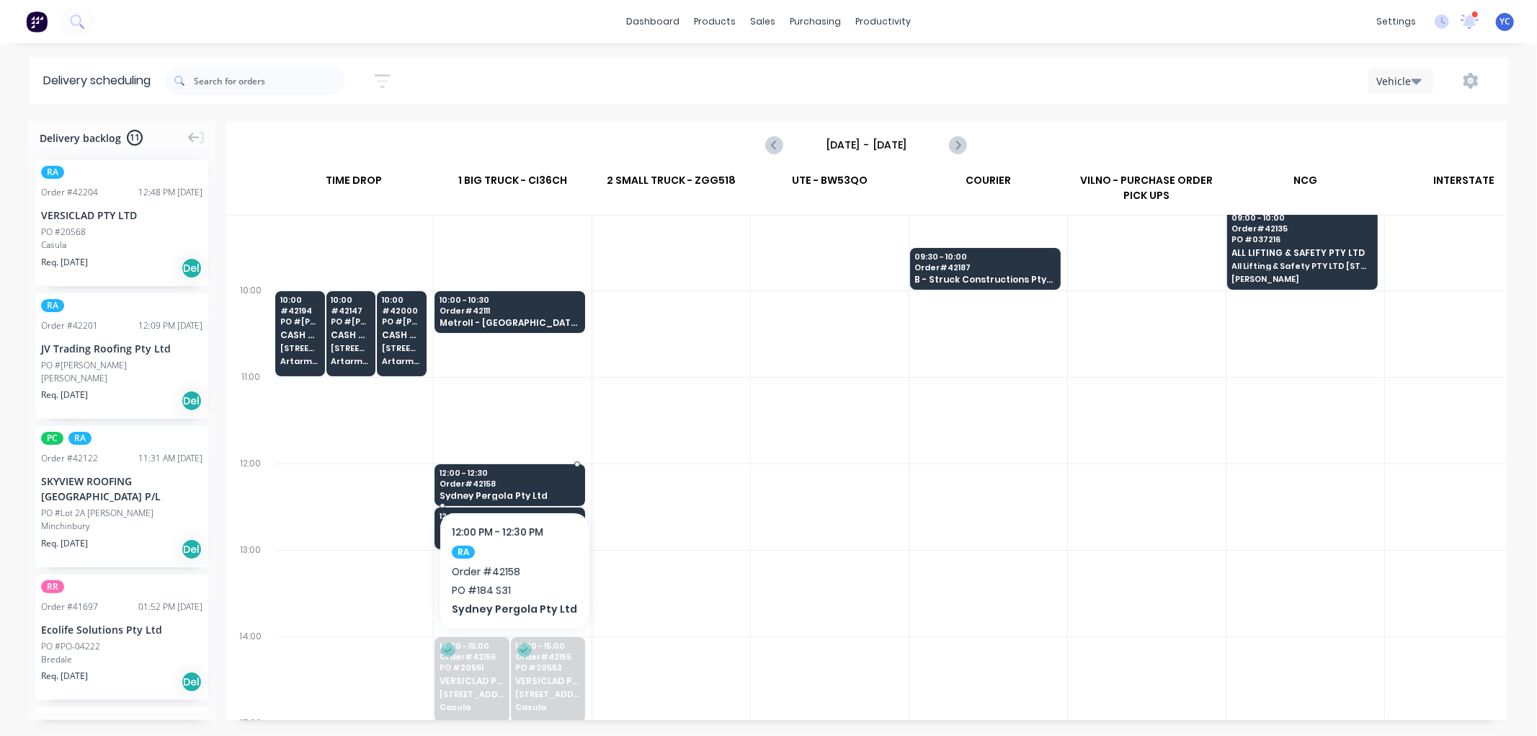
click at [530, 481] on span "Order # 42158" at bounding box center [510, 483] width 140 height 9
click at [530, 481] on body "dashboard products sales purchasing productivity dashboard products Product Cat…" at bounding box center [768, 368] width 1537 height 736
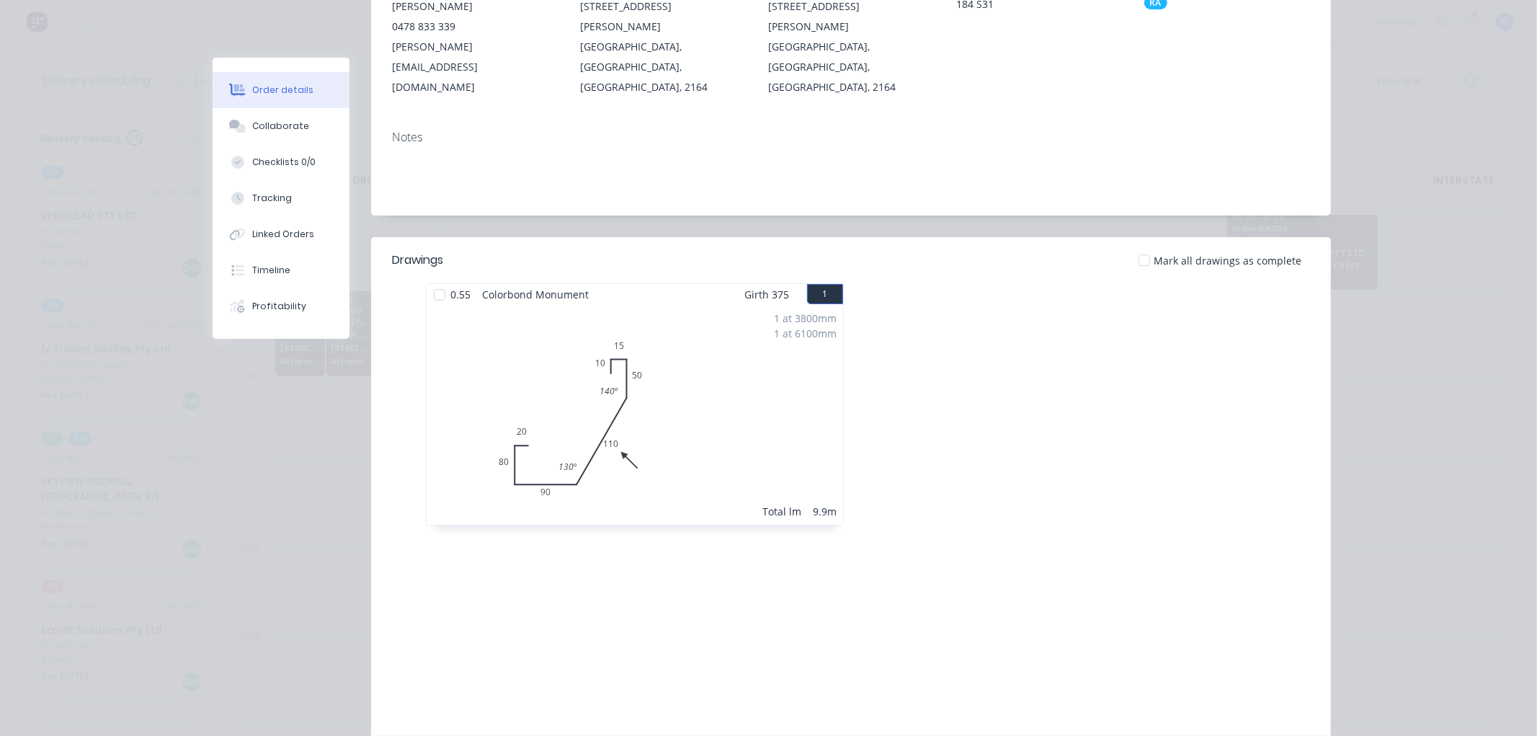
scroll to position [0, 0]
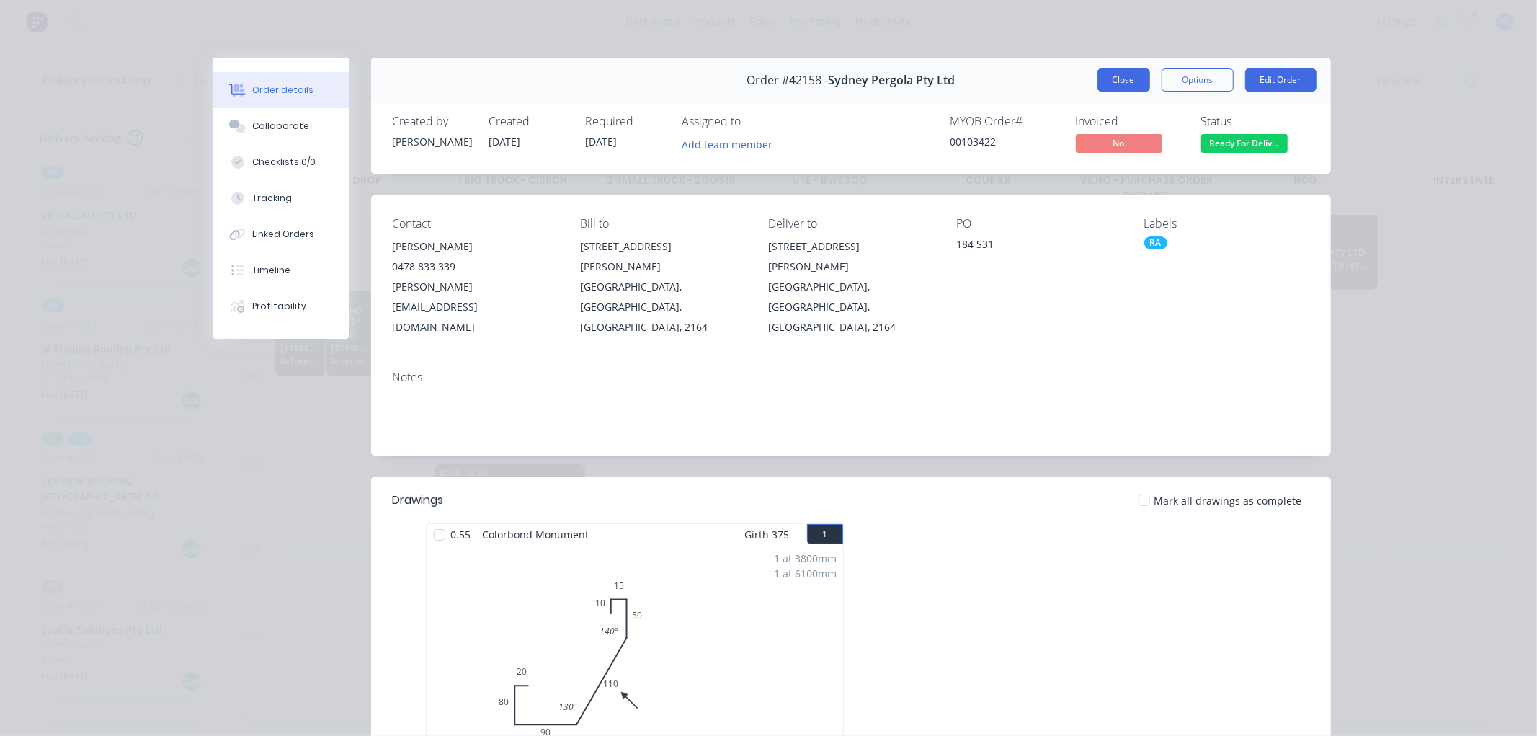
click at [1098, 77] on button "Close" at bounding box center [1124, 79] width 53 height 23
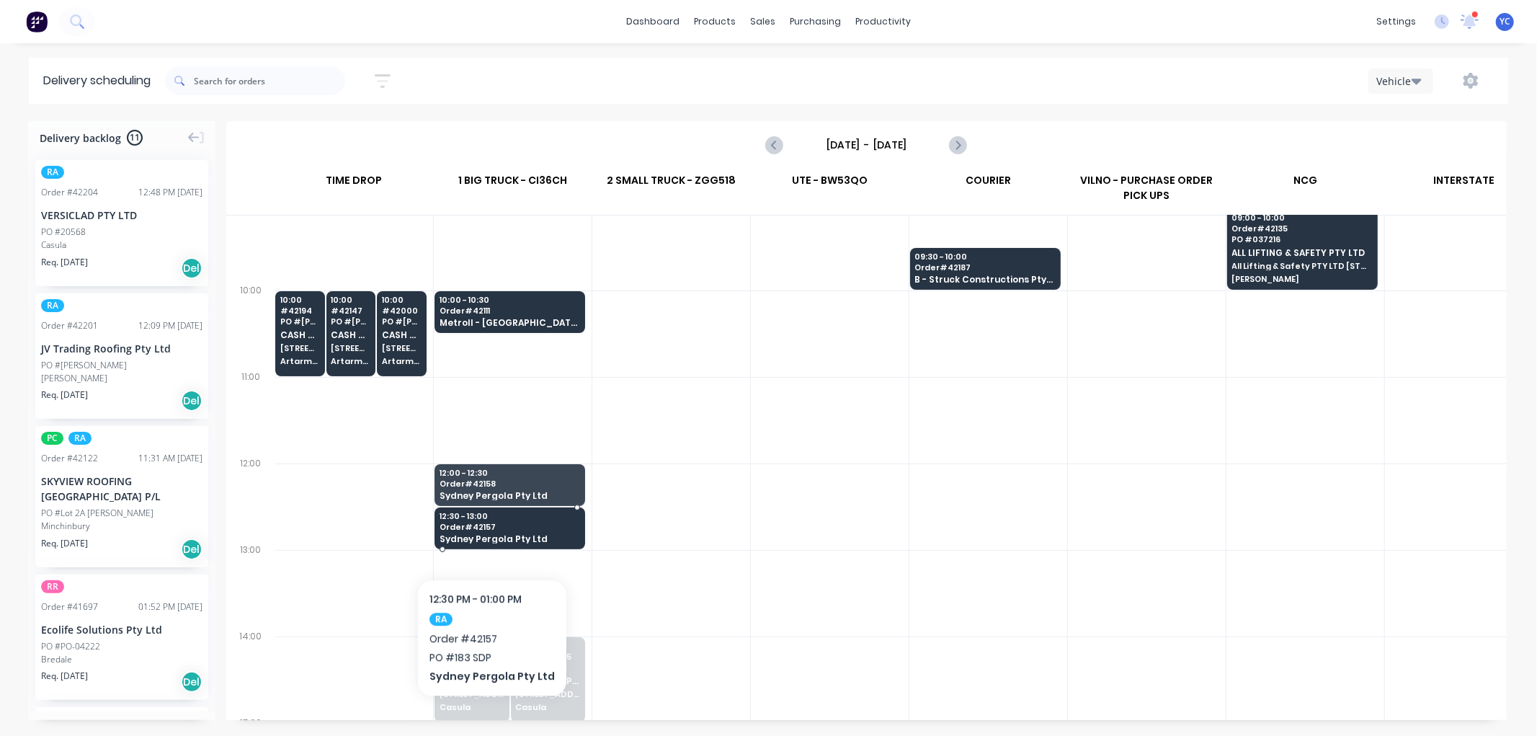
click at [487, 535] on span "Sydney Pergola Pty Ltd" at bounding box center [510, 538] width 140 height 9
click at [487, 535] on body "dashboard products sales purchasing productivity dashboard products Product Cat…" at bounding box center [768, 368] width 1537 height 736
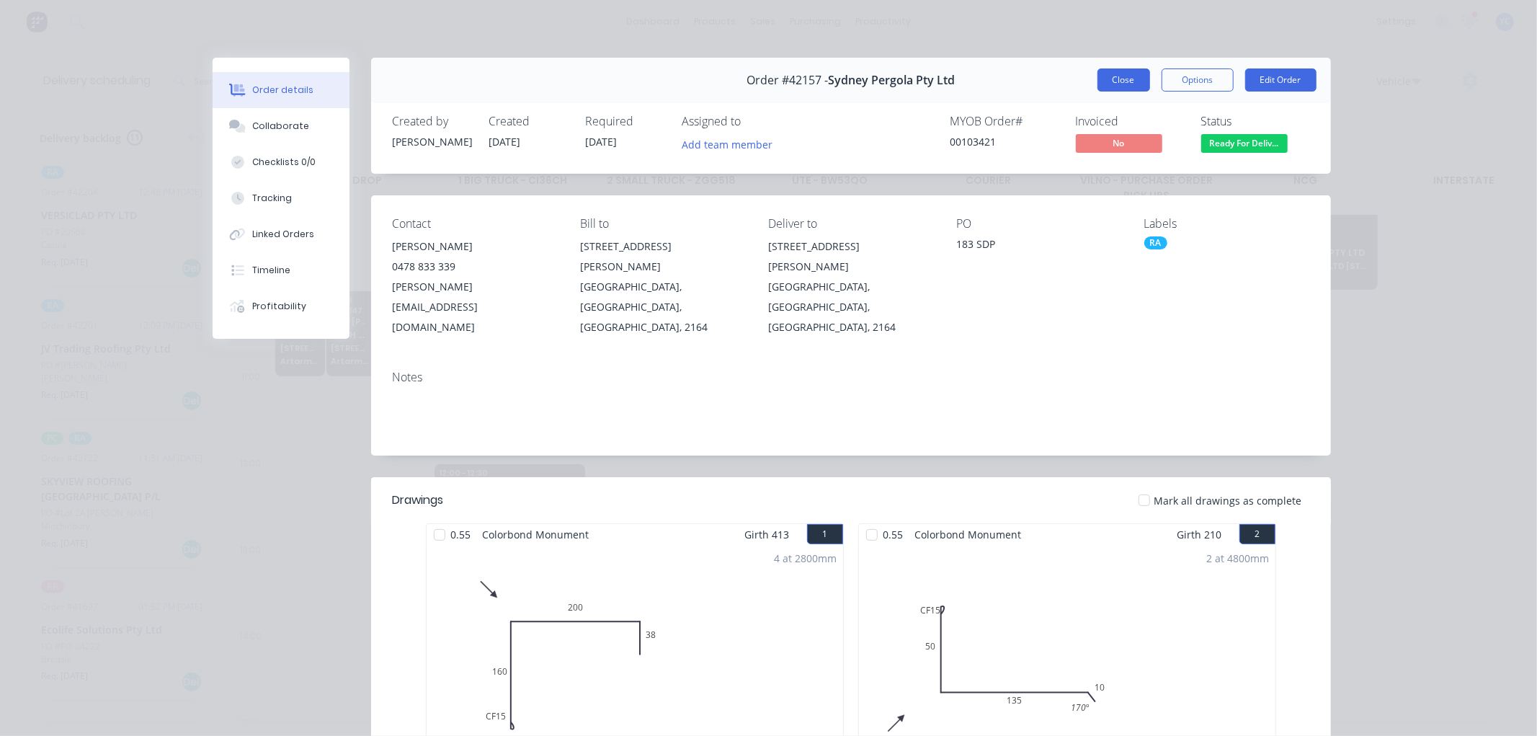
click at [1113, 86] on button "Close" at bounding box center [1124, 79] width 53 height 23
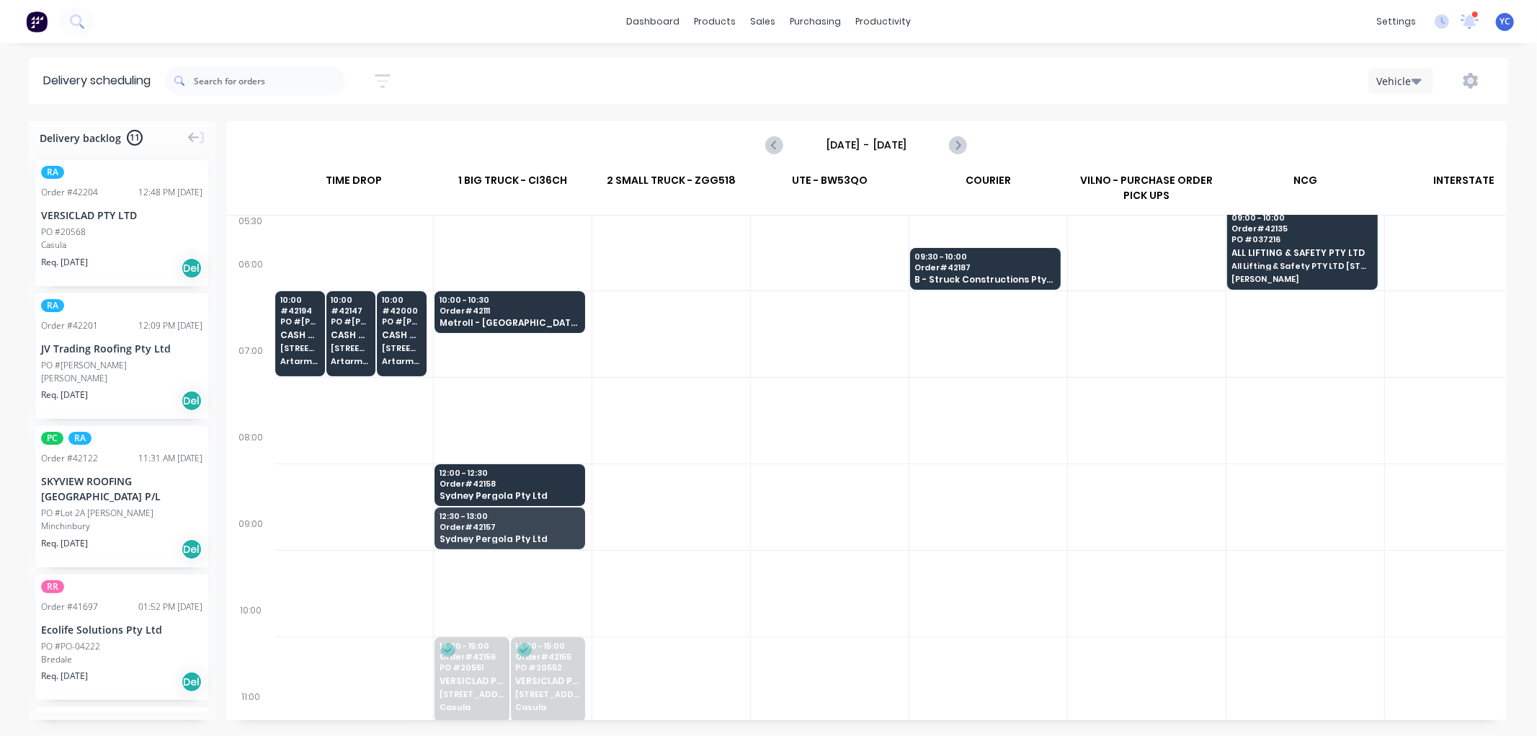
scroll to position [0, 1]
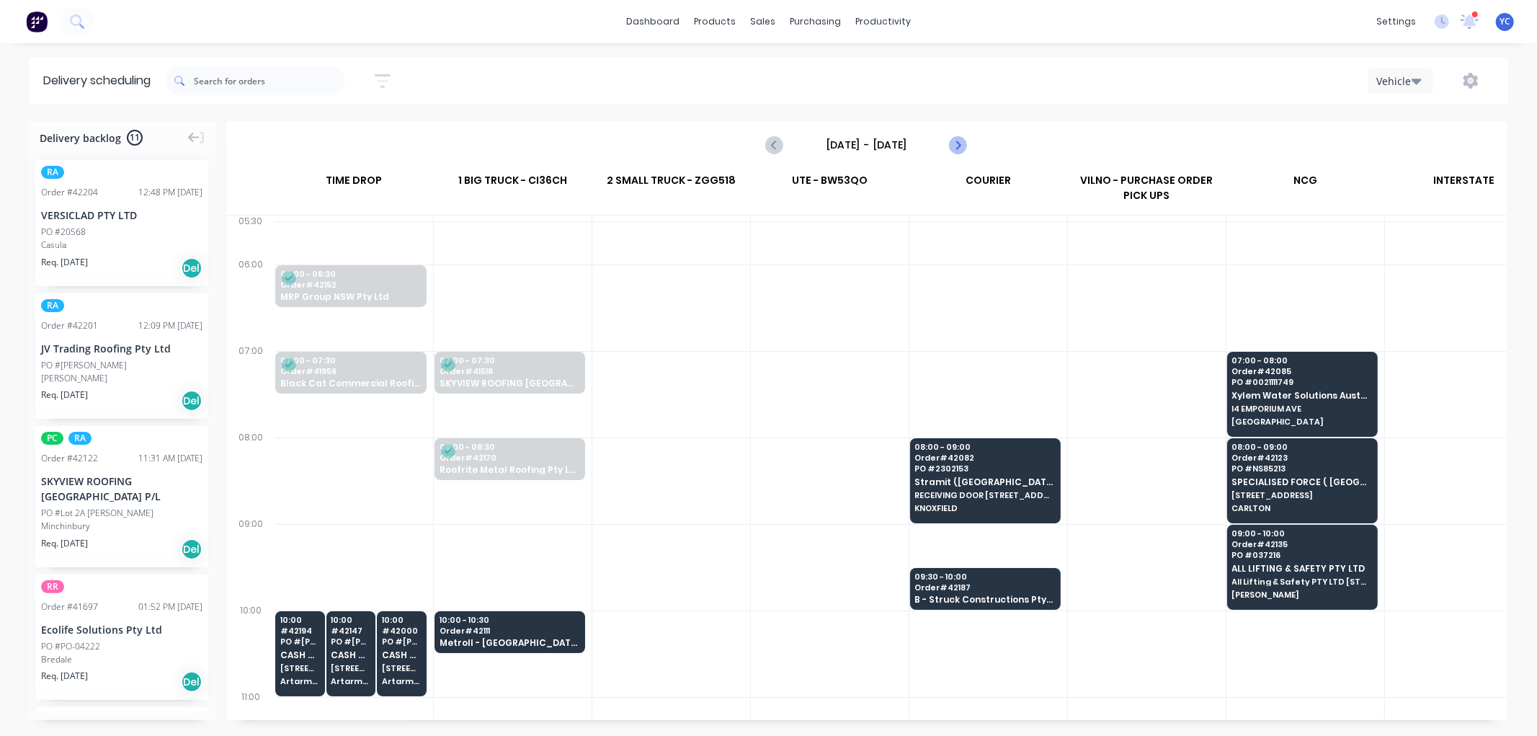
click at [956, 146] on icon "Next page" at bounding box center [957, 144] width 17 height 17
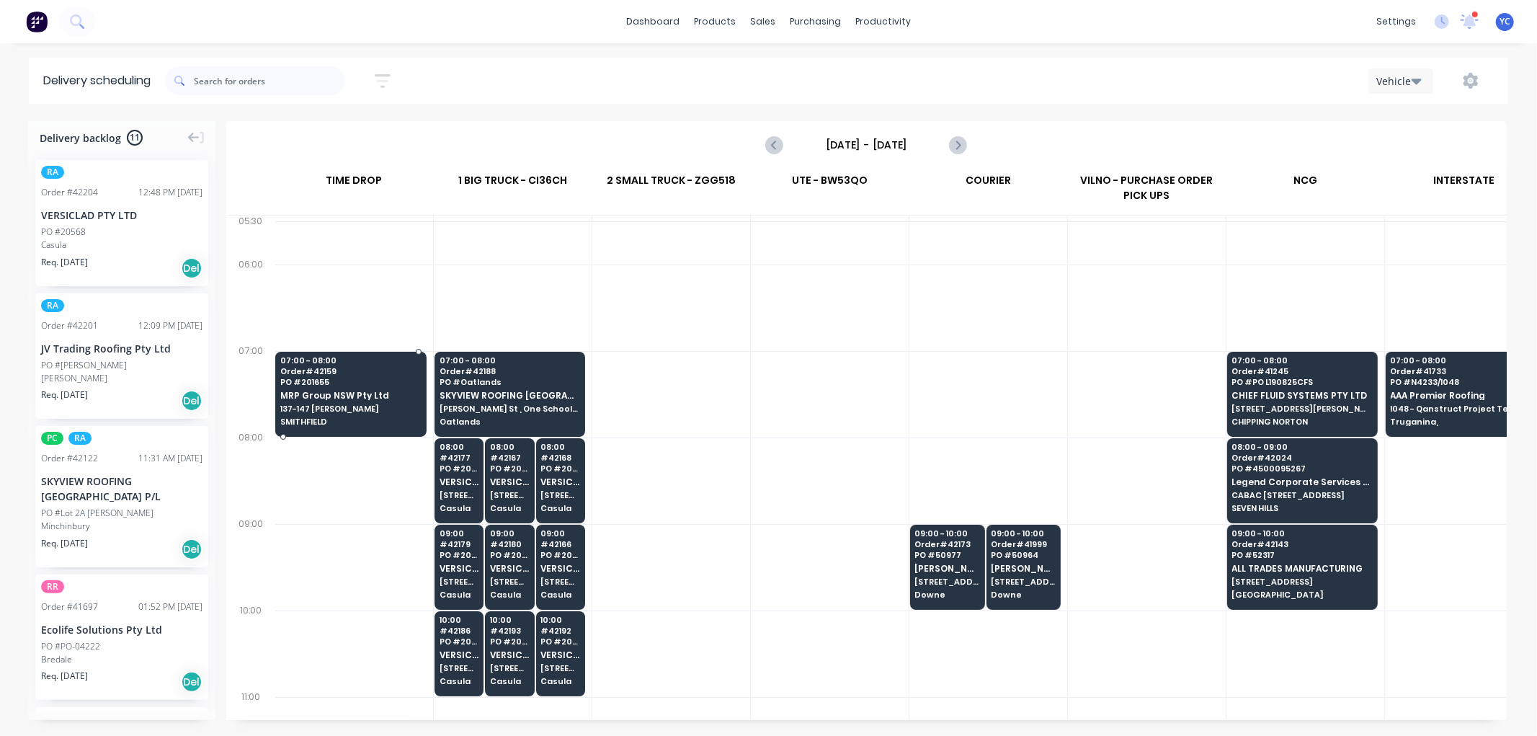
click at [329, 375] on span "Order # 42159" at bounding box center [350, 371] width 141 height 9
click at [329, 375] on body "dashboard products sales purchasing productivity dashboard products Product Cat…" at bounding box center [768, 368] width 1537 height 736
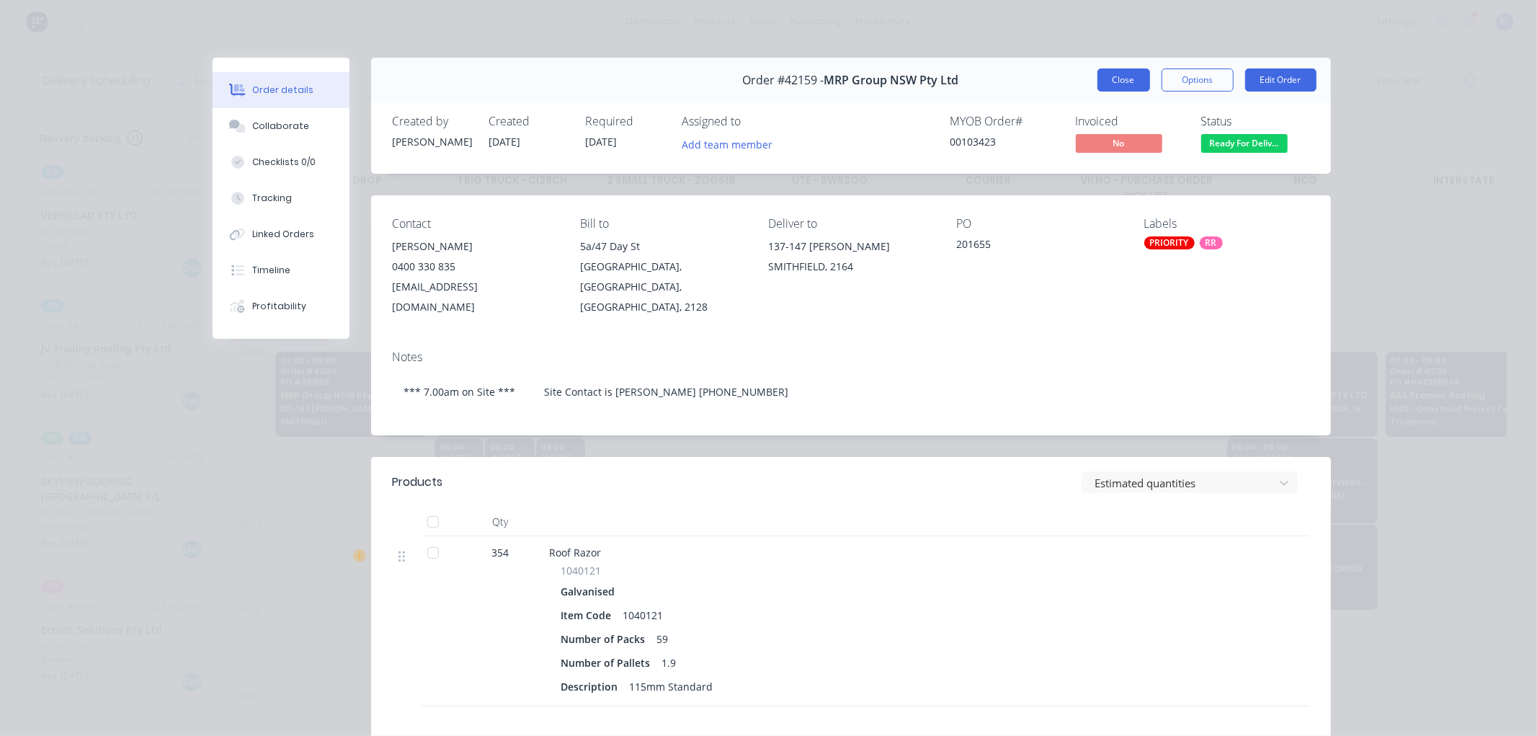
click at [1114, 82] on button "Close" at bounding box center [1124, 79] width 53 height 23
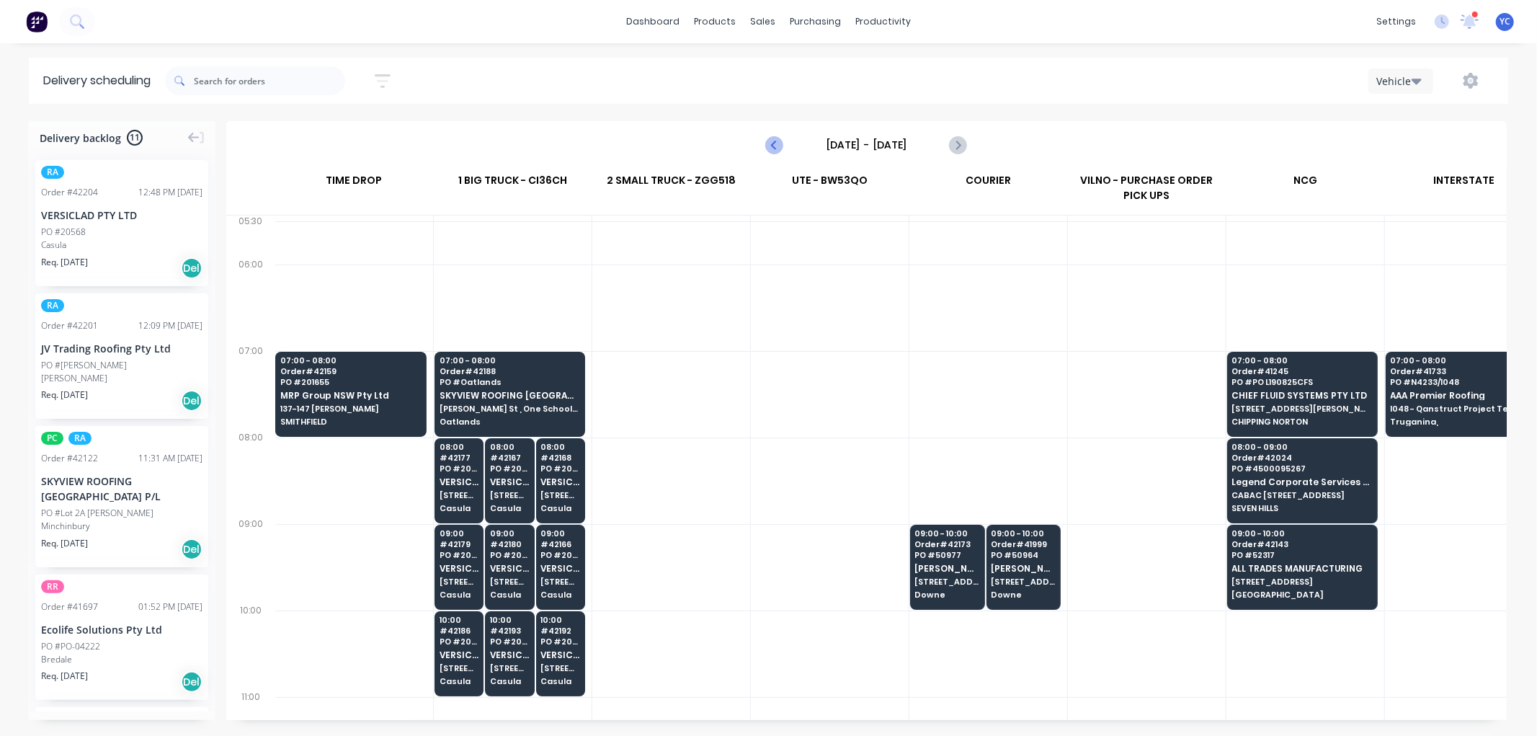
click at [769, 146] on icon "Previous page" at bounding box center [775, 144] width 17 height 17
type input "Thursday - 09/10/25"
